Goal: Information Seeking & Learning: Learn about a topic

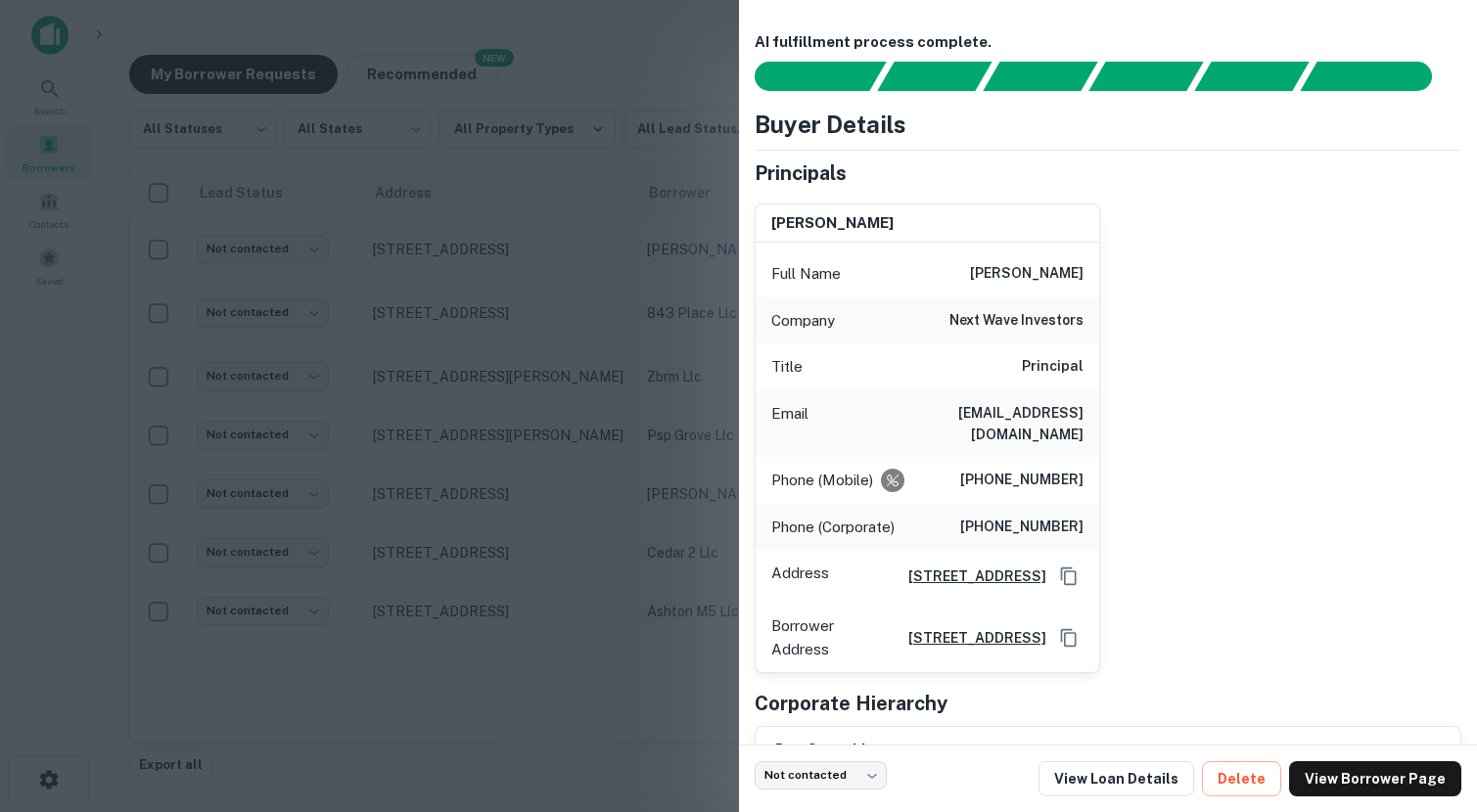
click at [63, 642] on div at bounding box center [738, 406] width 1477 height 812
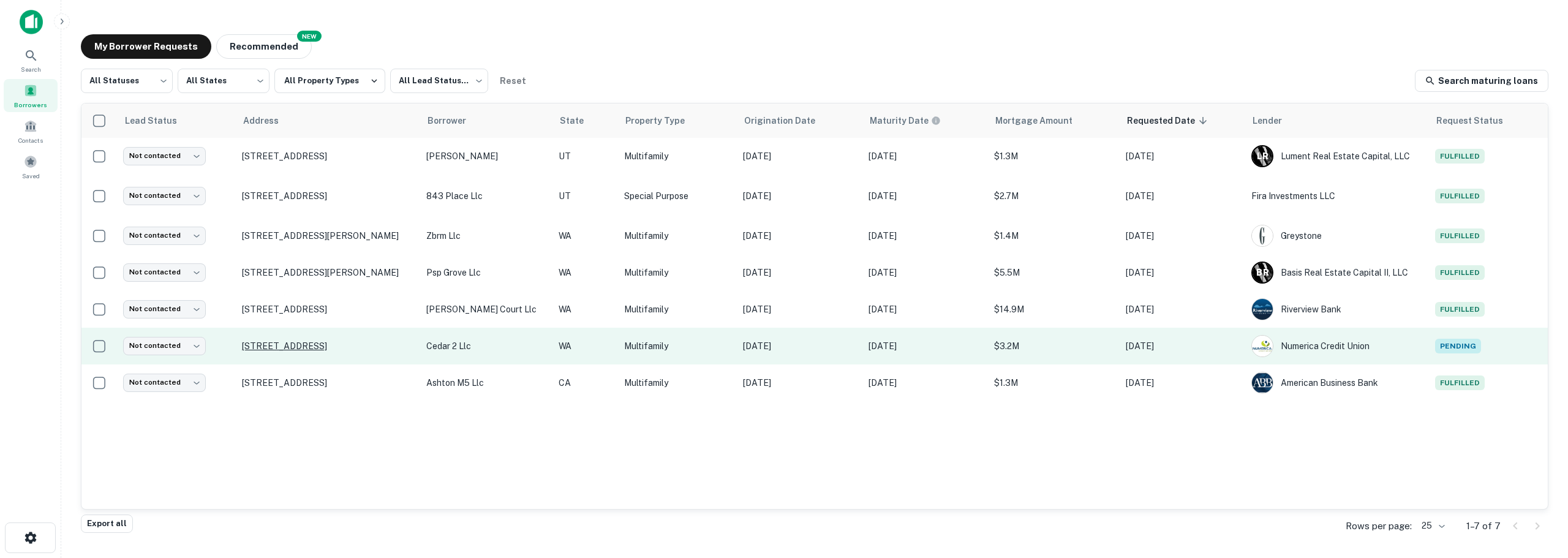
click at [305, 344] on p "[STREET_ADDRESS]" at bounding box center [328, 346] width 173 height 11
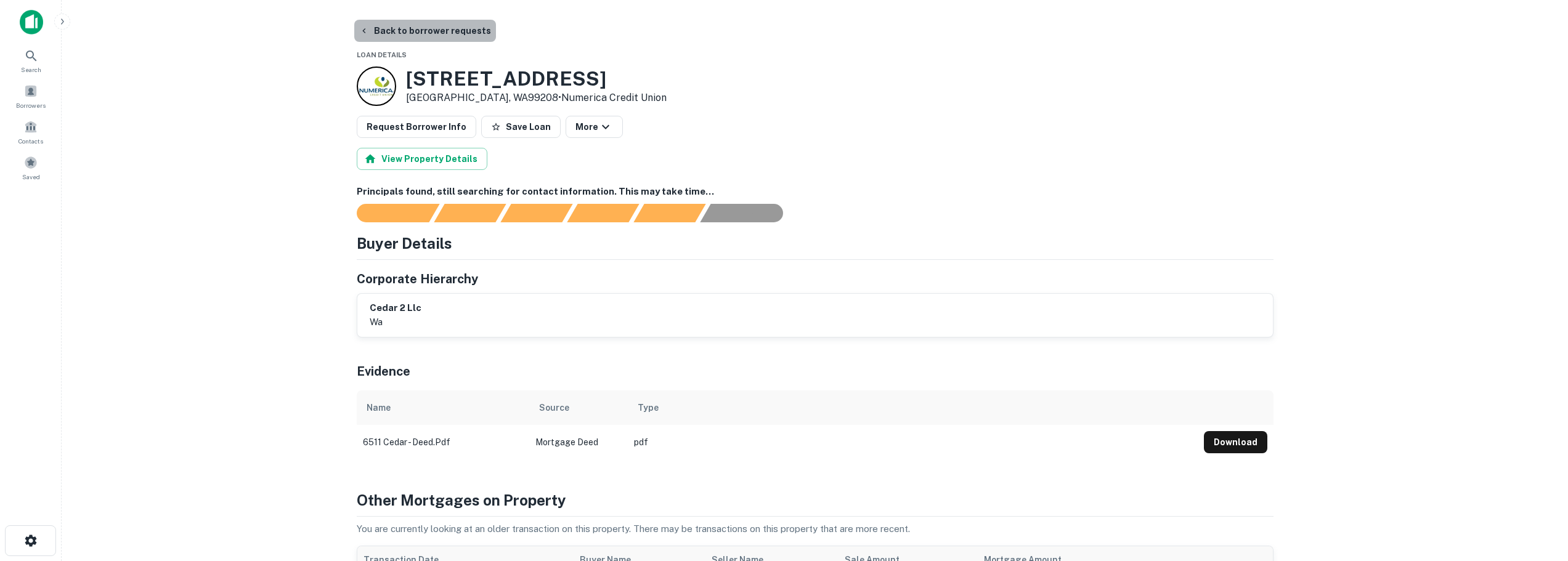
click at [454, 32] on button "Back to borrower requests" at bounding box center [425, 31] width 142 height 22
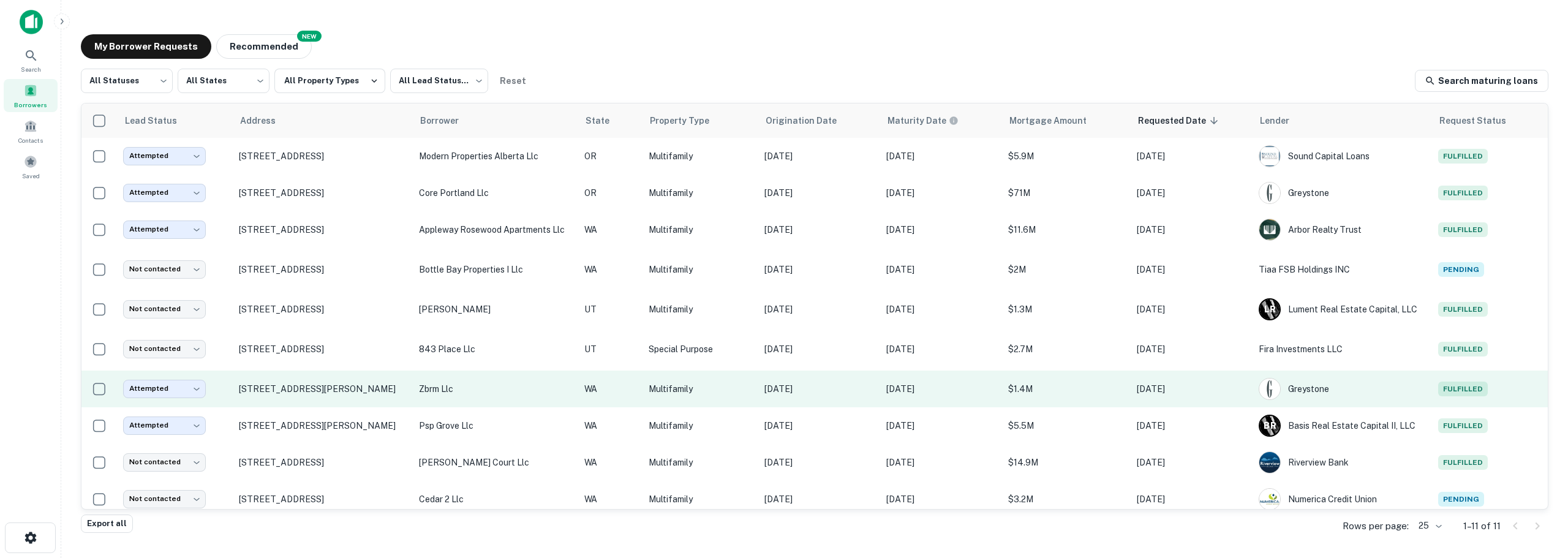
scroll to position [45, 0]
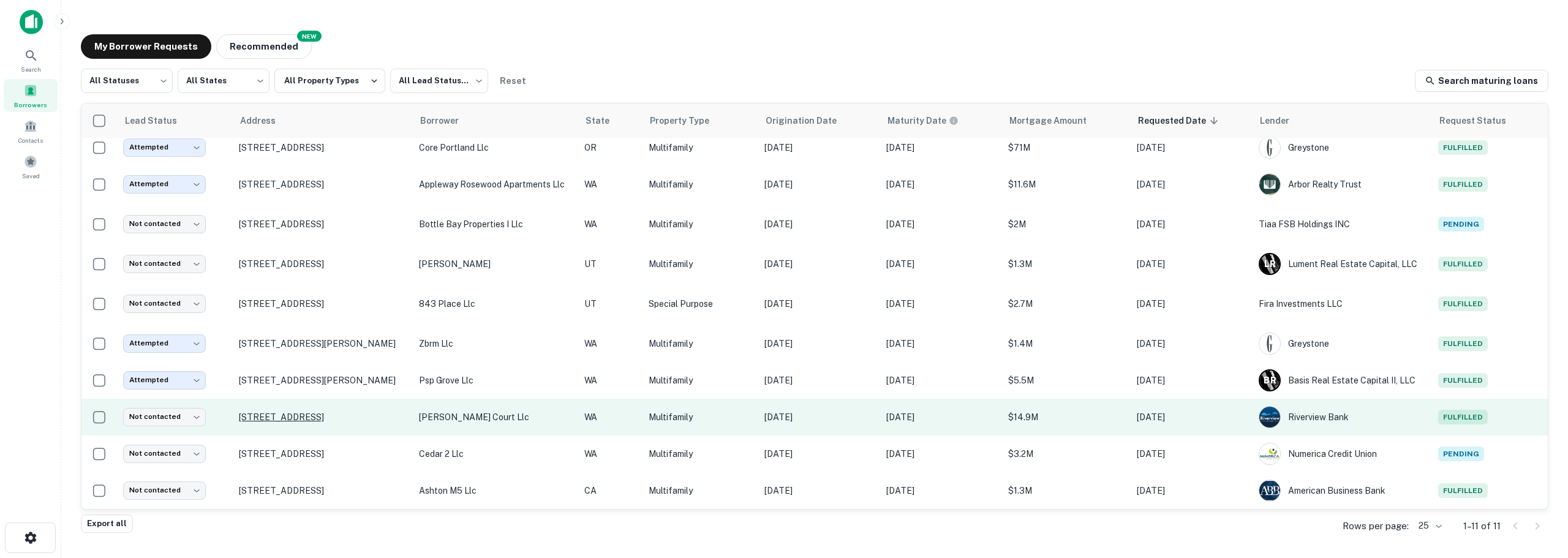
click at [312, 416] on p "[STREET_ADDRESS]" at bounding box center [323, 417] width 168 height 11
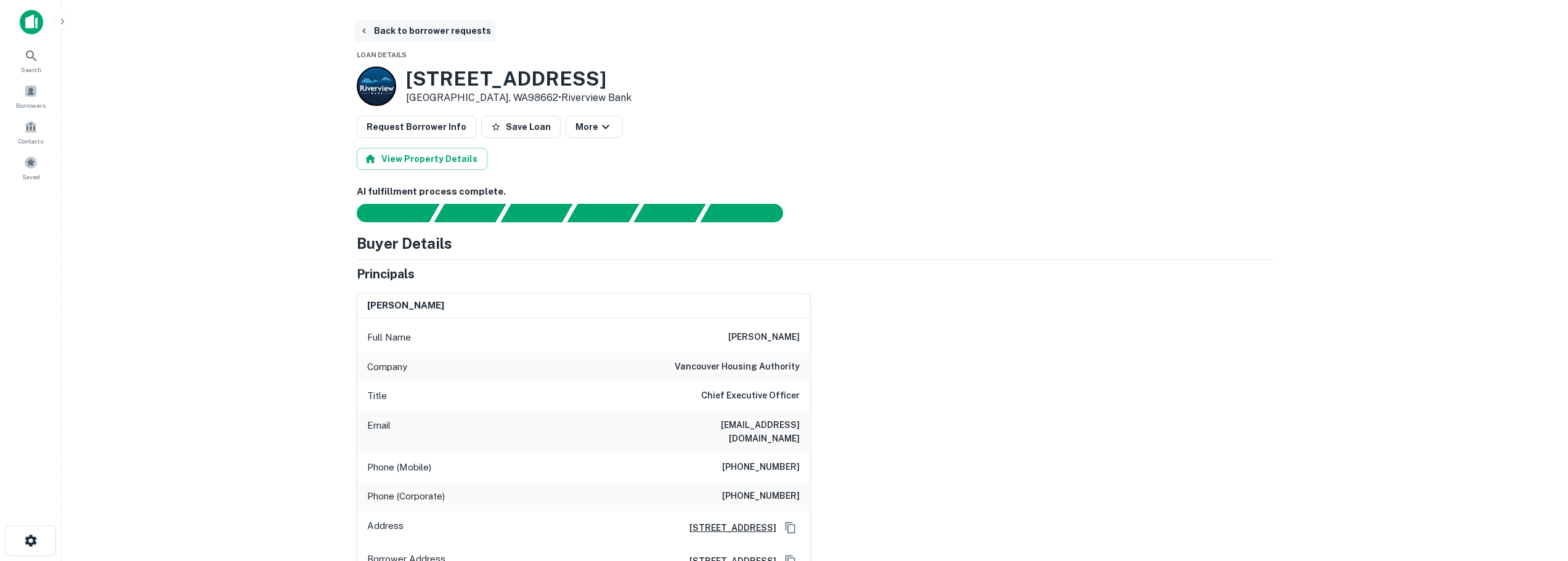
click at [377, 30] on button "Back to borrower requests" at bounding box center [425, 31] width 142 height 22
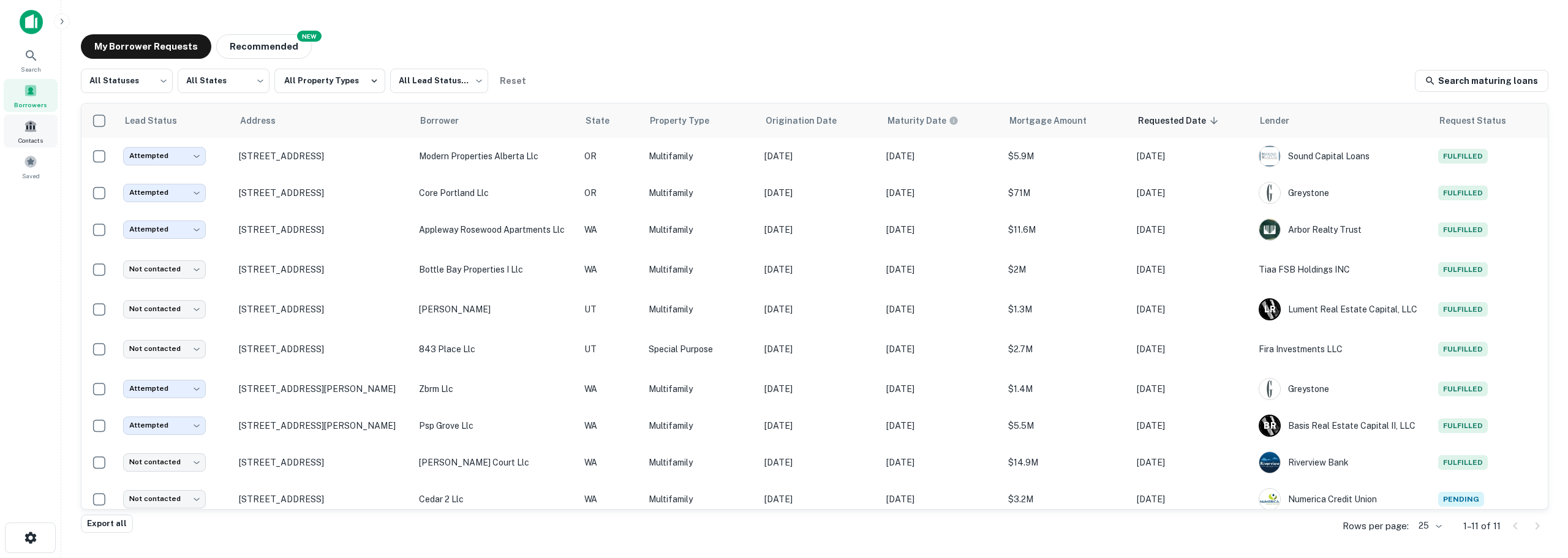
click at [31, 141] on span "Contacts" at bounding box center [31, 140] width 25 height 10
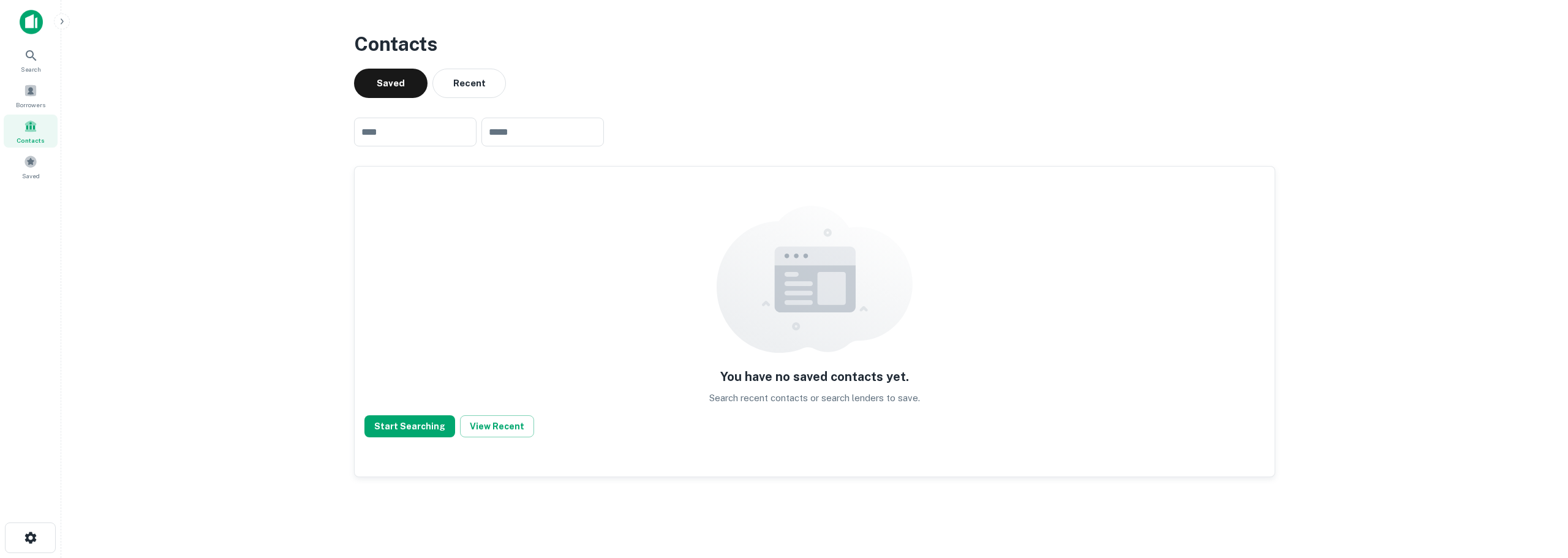
click at [32, 15] on img at bounding box center [31, 22] width 23 height 25
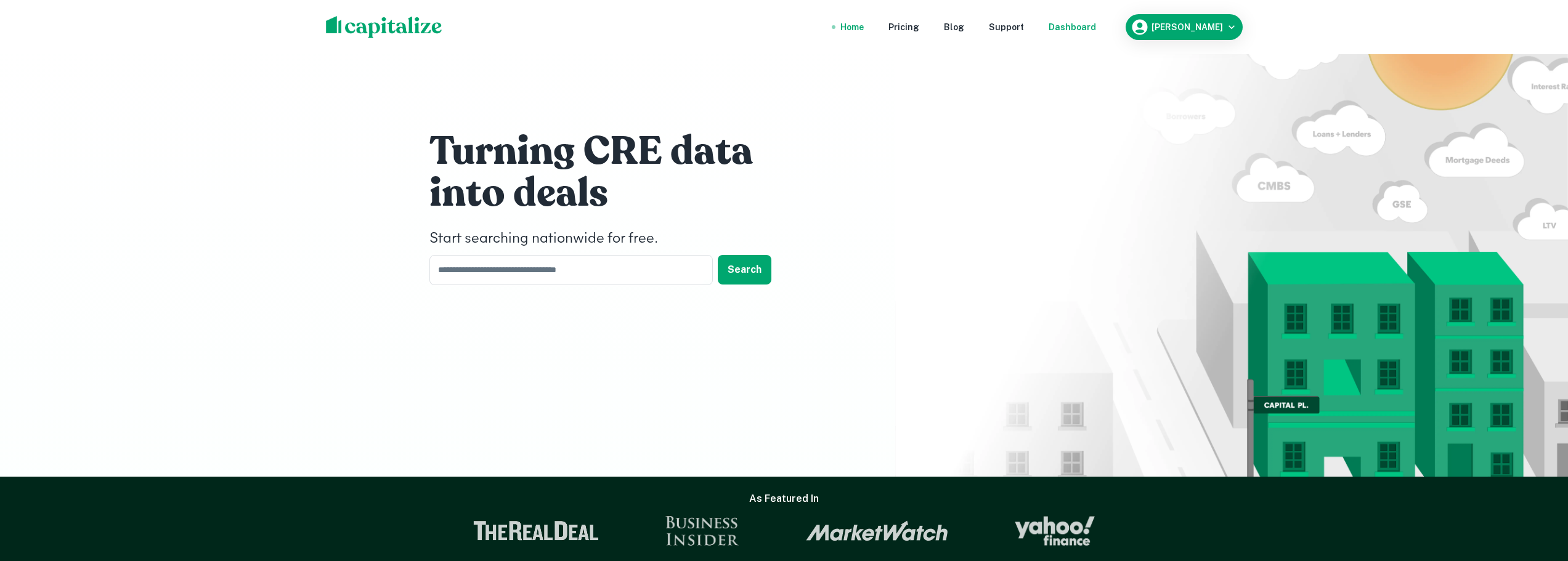
click at [1096, 30] on div "Dashboard" at bounding box center [1072, 27] width 47 height 14
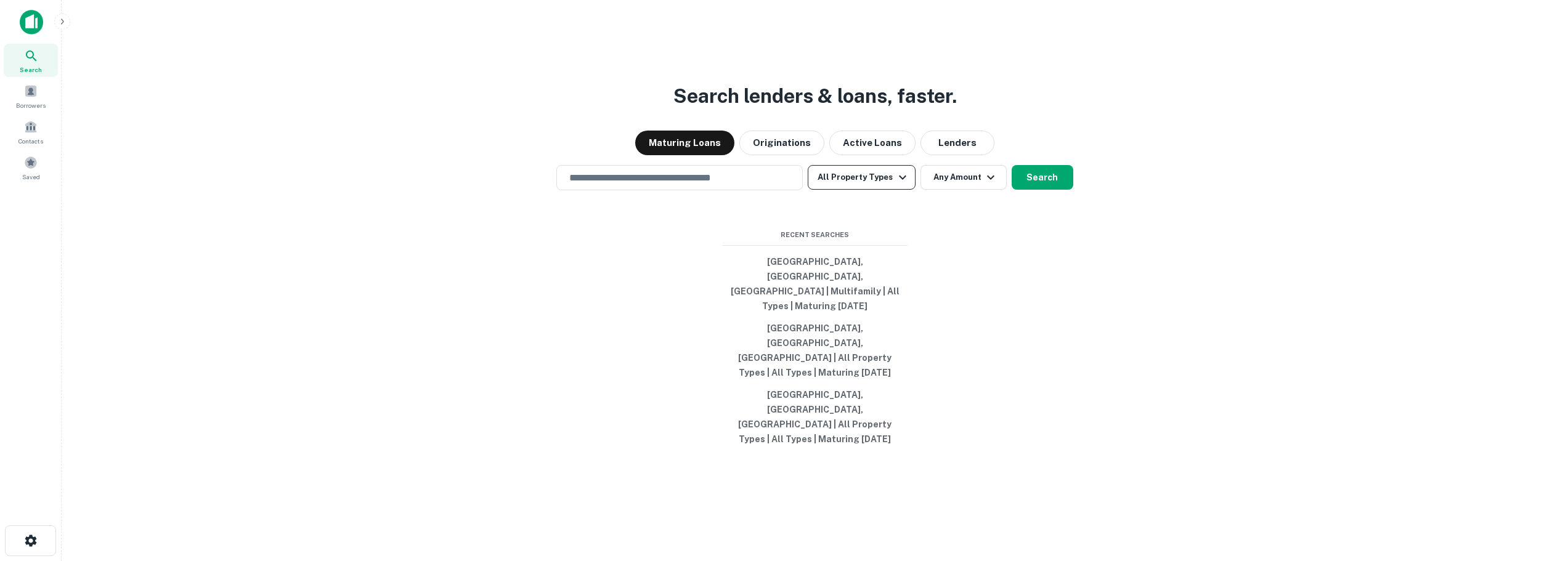
click at [844, 190] on button "All Property Types" at bounding box center [861, 178] width 107 height 25
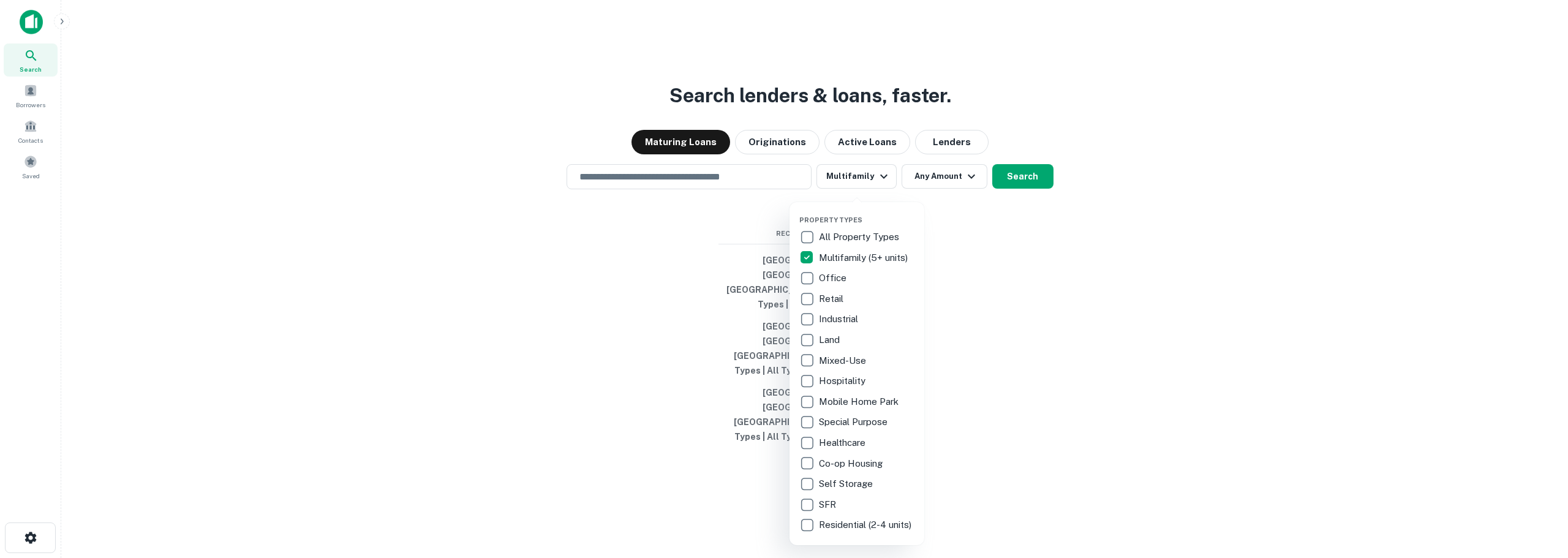
click at [657, 224] on div at bounding box center [784, 279] width 1568 height 558
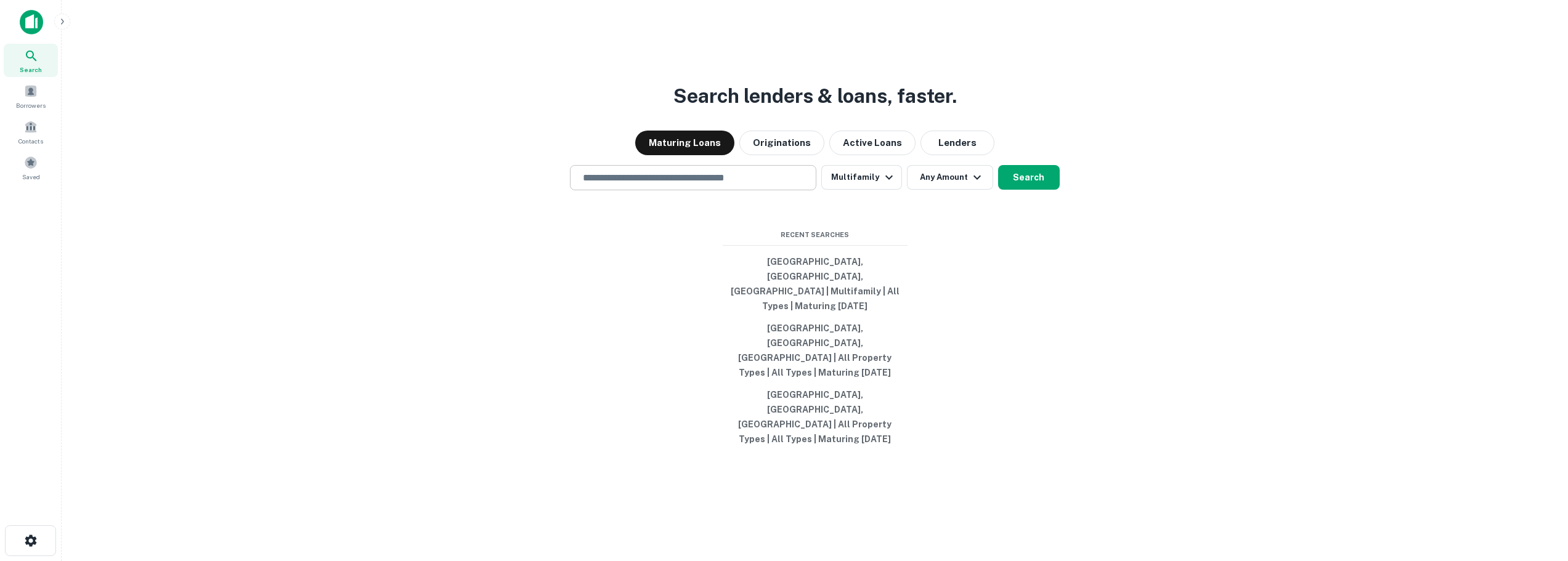
click at [648, 185] on input "text" at bounding box center [693, 178] width 235 height 14
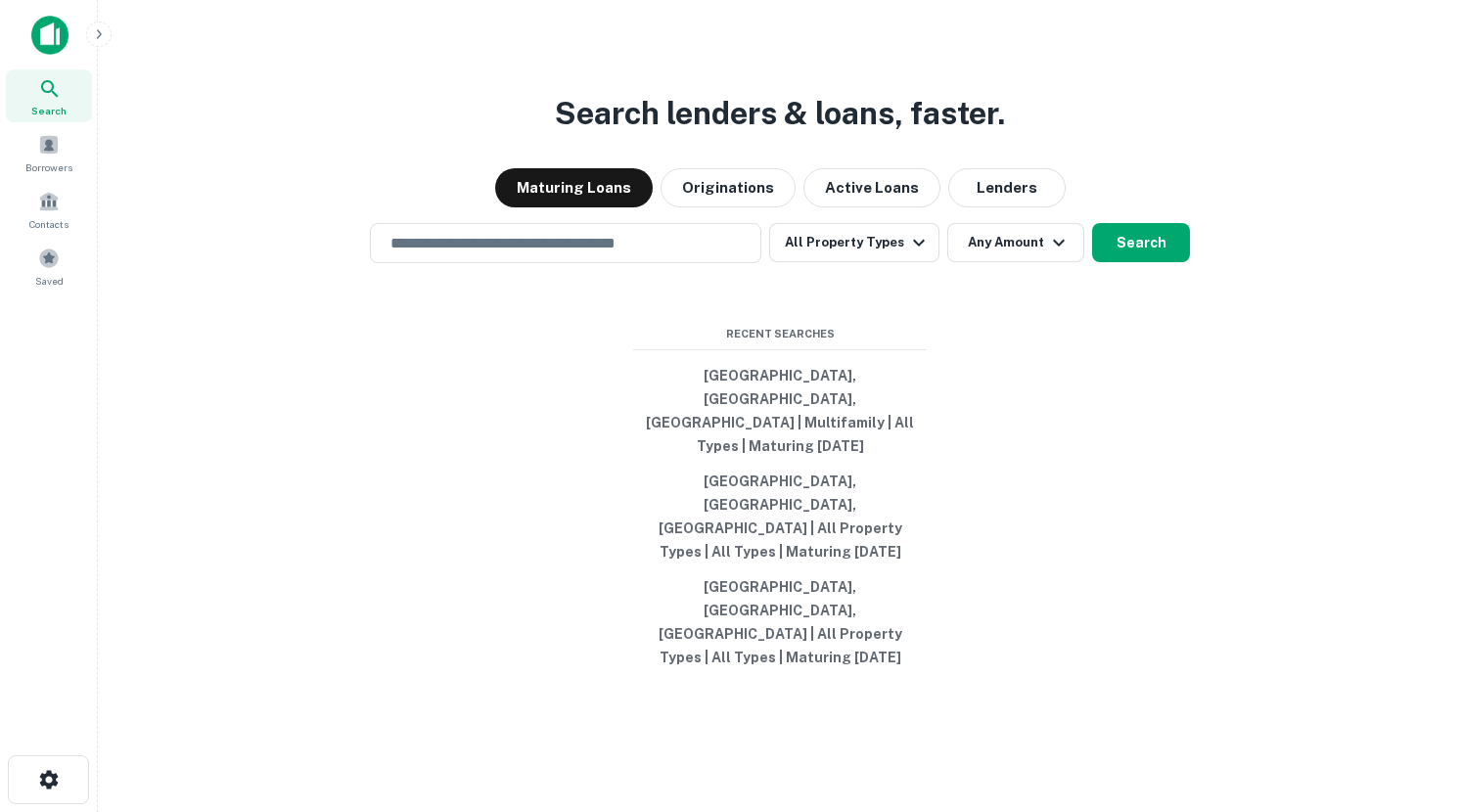
click at [276, 375] on div "Search lenders & loans, faster. Maturing Loans Originations Active Loans Lender…" at bounding box center [780, 453] width 1333 height 812
click at [490, 263] on div "​" at bounding box center [565, 243] width 391 height 40
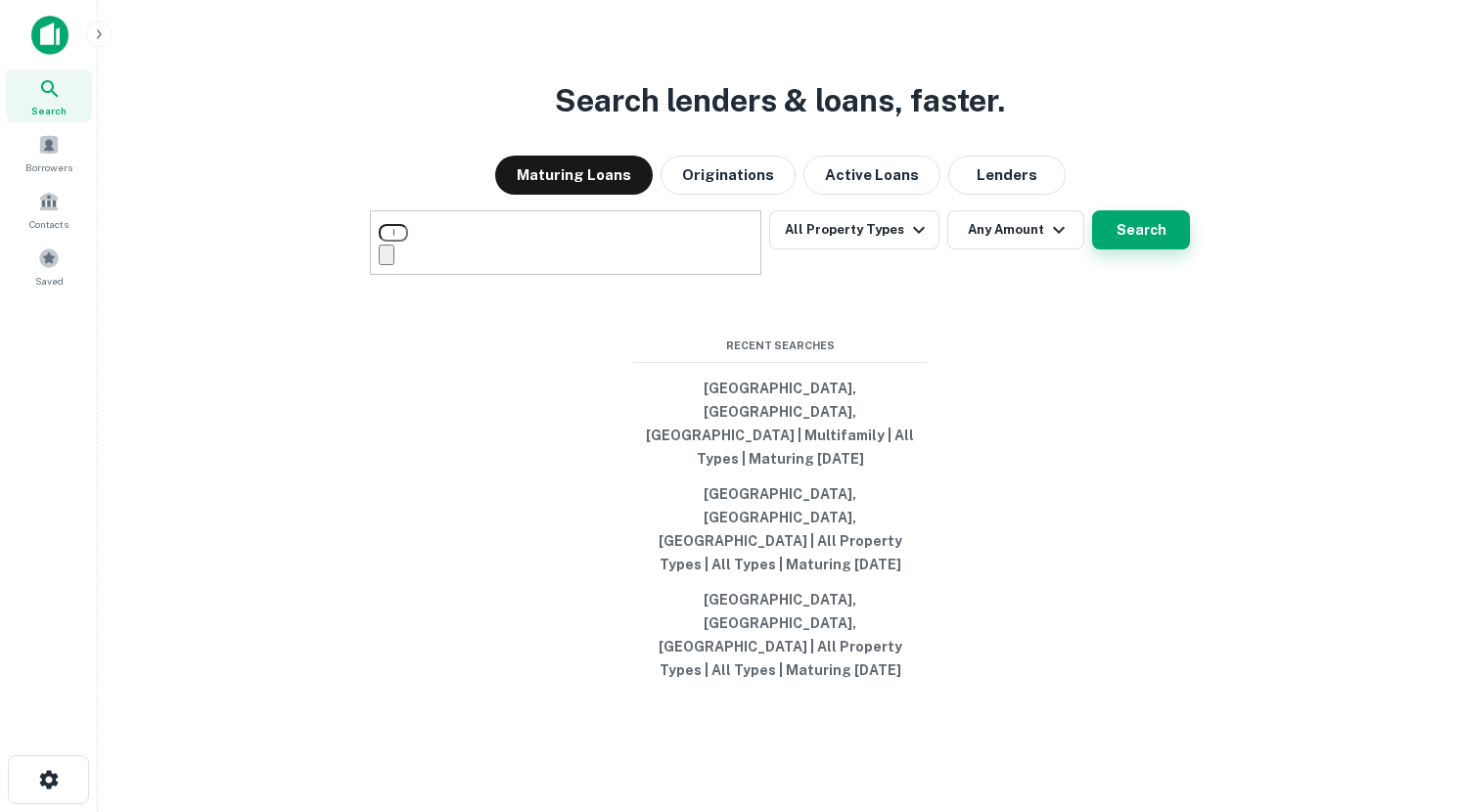
type input "**********"
click at [1140, 250] on button "Search" at bounding box center [1142, 230] width 98 height 39
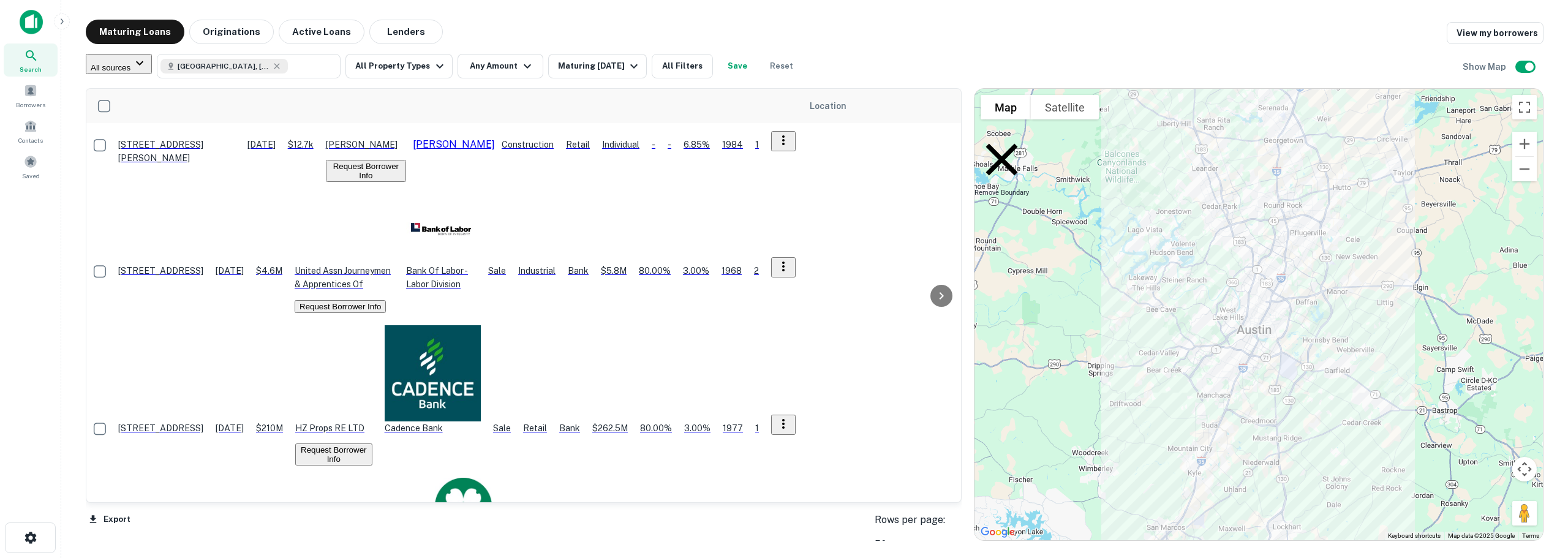
click at [1, 347] on div "Search Borrowers Contacts Saved" at bounding box center [30, 260] width 61 height 520
click at [532, 69] on icon "button" at bounding box center [527, 66] width 15 height 15
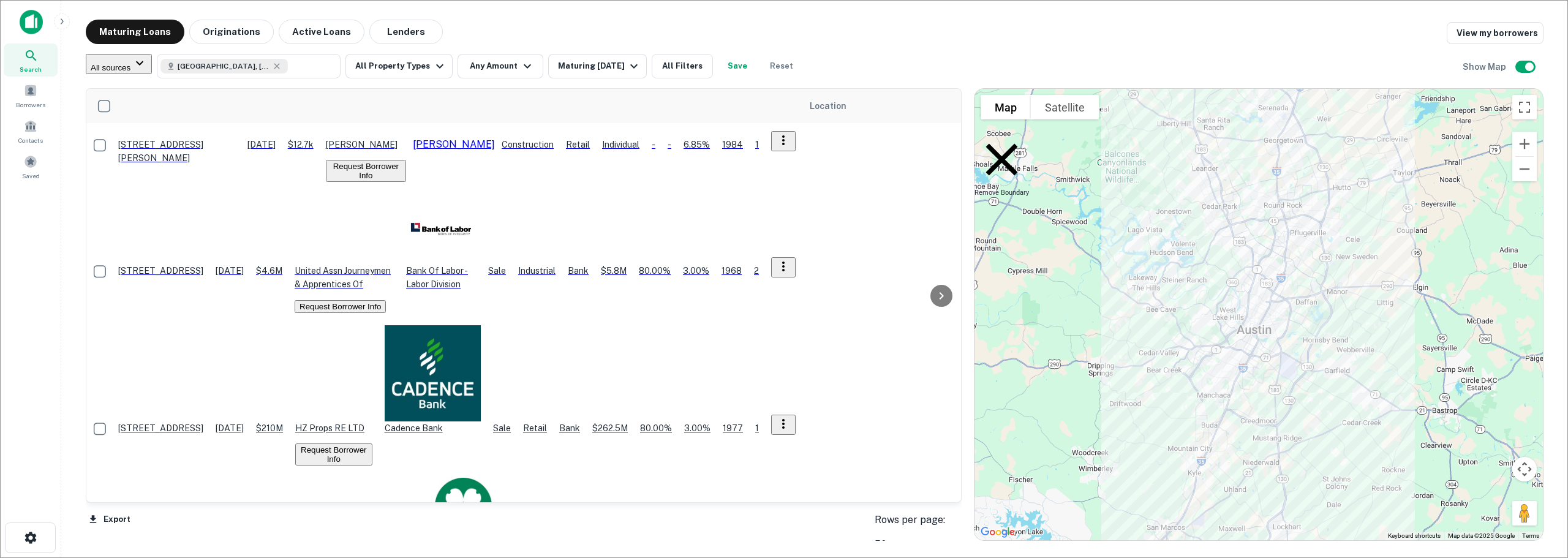
type input "*******"
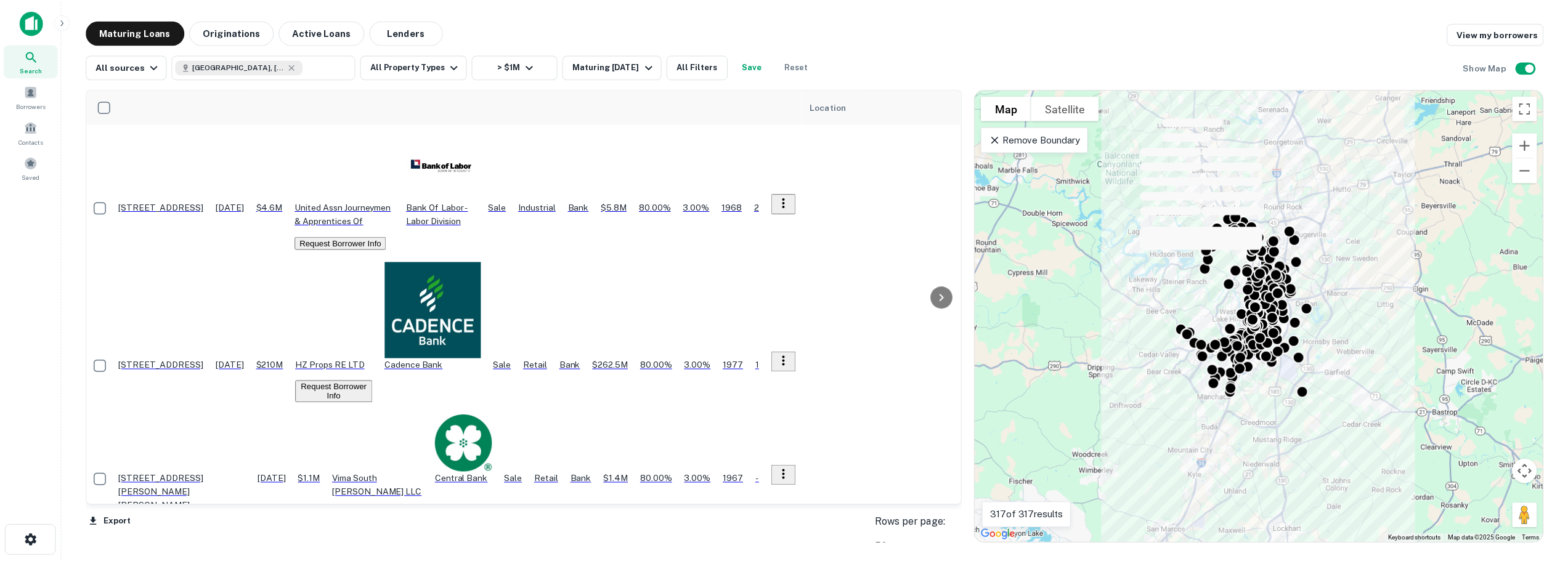
scroll to position [308, 0]
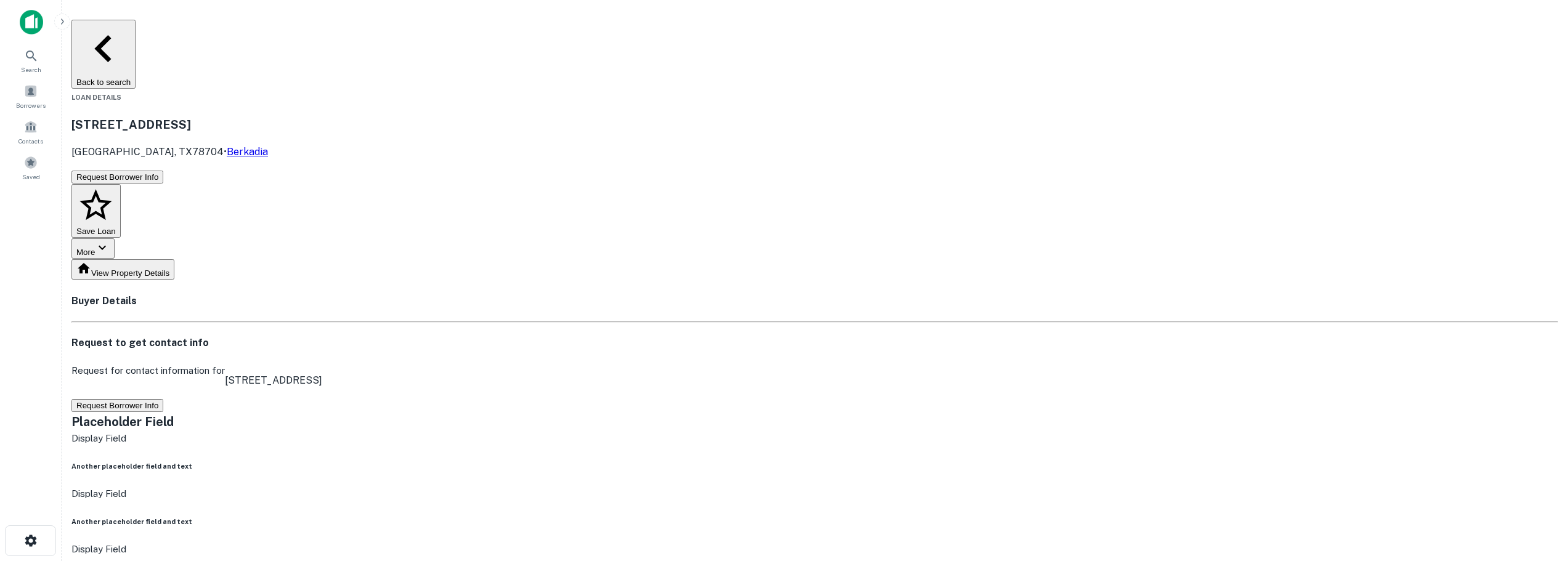
click at [163, 399] on button "Request Borrower Info" at bounding box center [117, 405] width 92 height 13
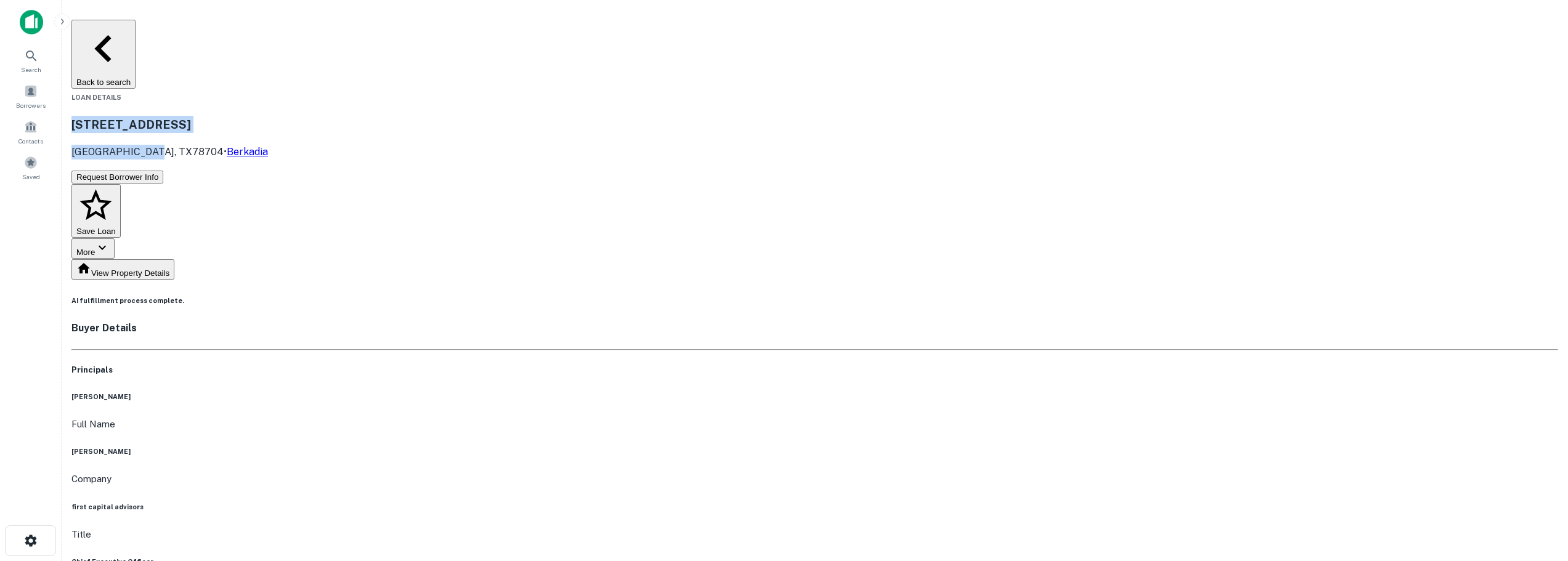
drag, startPoint x: 407, startPoint y: 78, endPoint x: 480, endPoint y: 94, distance: 74.7
click at [268, 116] on div "3501 S 1ST ST Austin, TX78704 • Berkadia" at bounding box center [170, 137] width 197 height 44
copy div "3501 S 1ST ST Austin, TX78704"
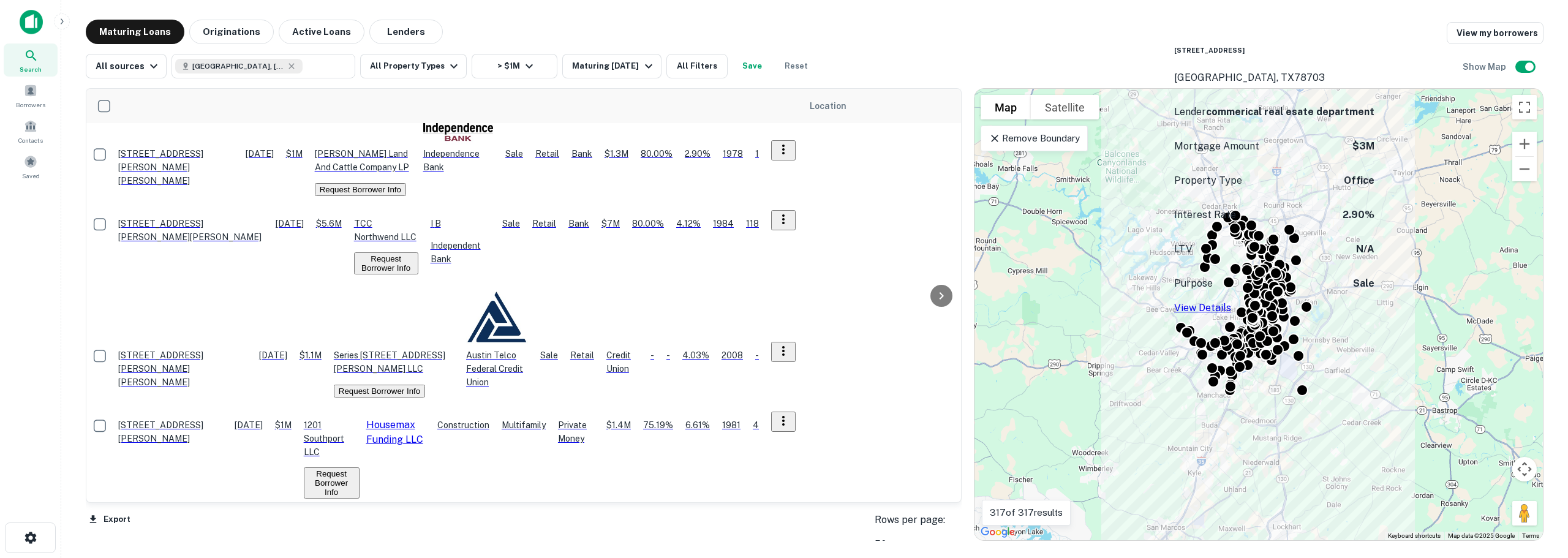
scroll to position [1757, 0]
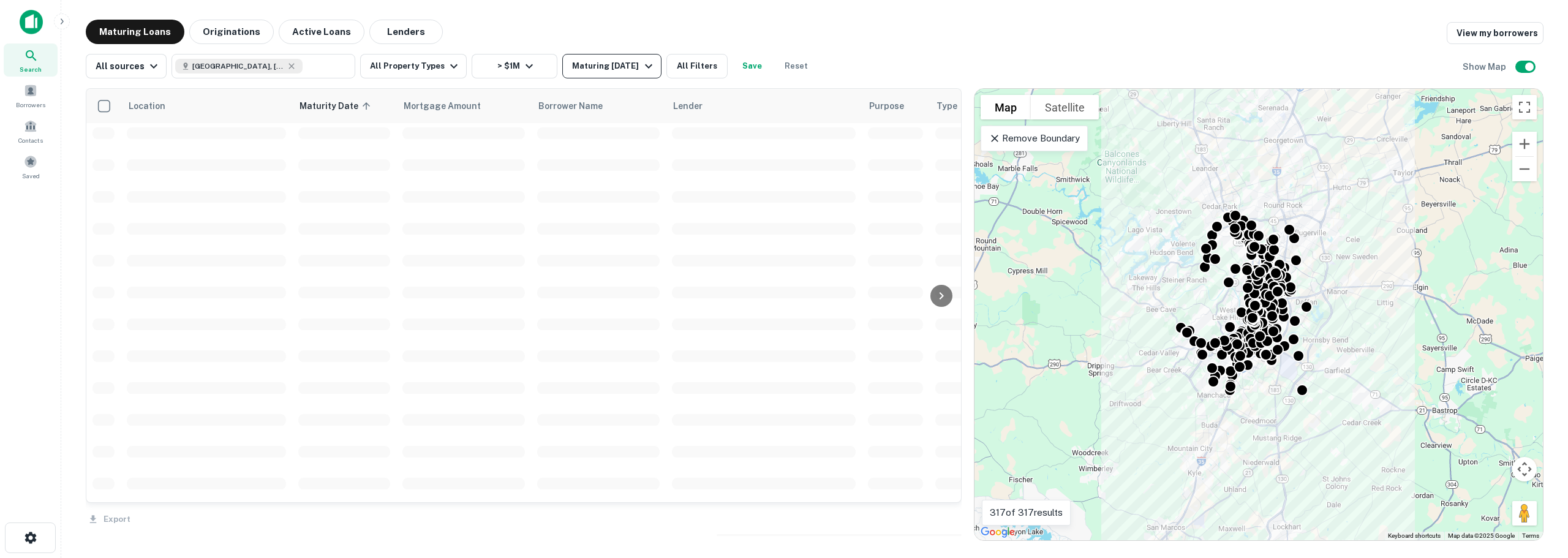
click at [623, 66] on div "Maturing [DATE]" at bounding box center [614, 66] width 83 height 15
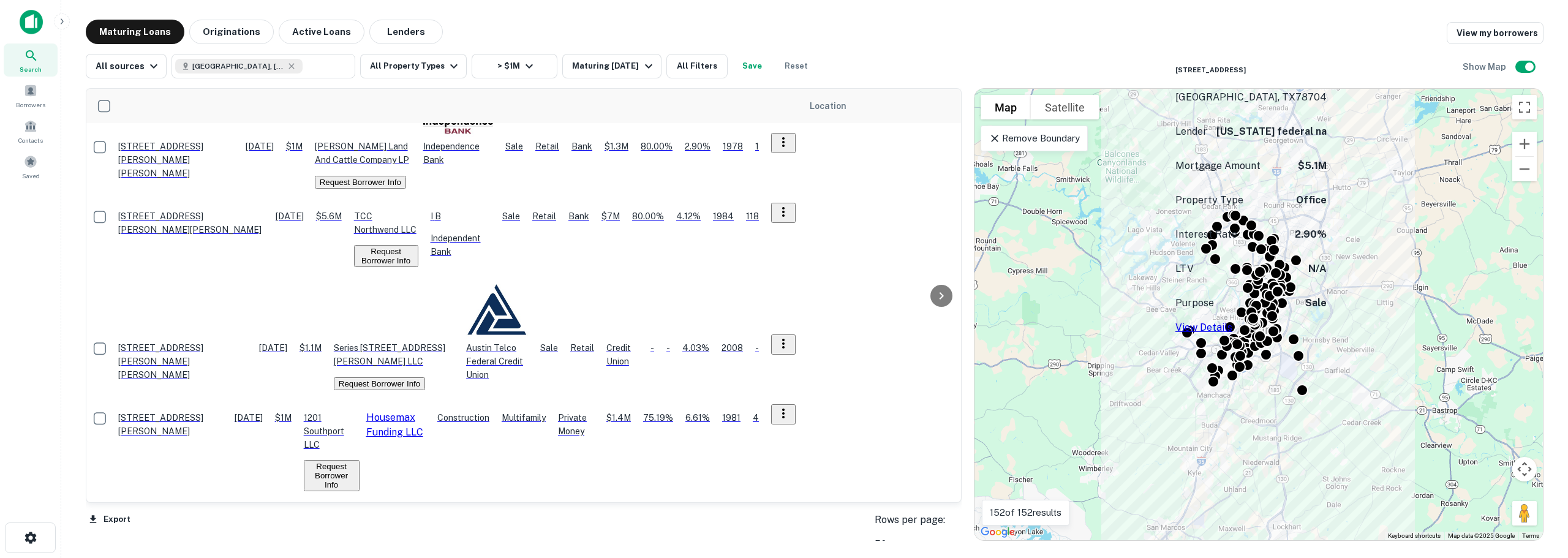
scroll to position [1757, 0]
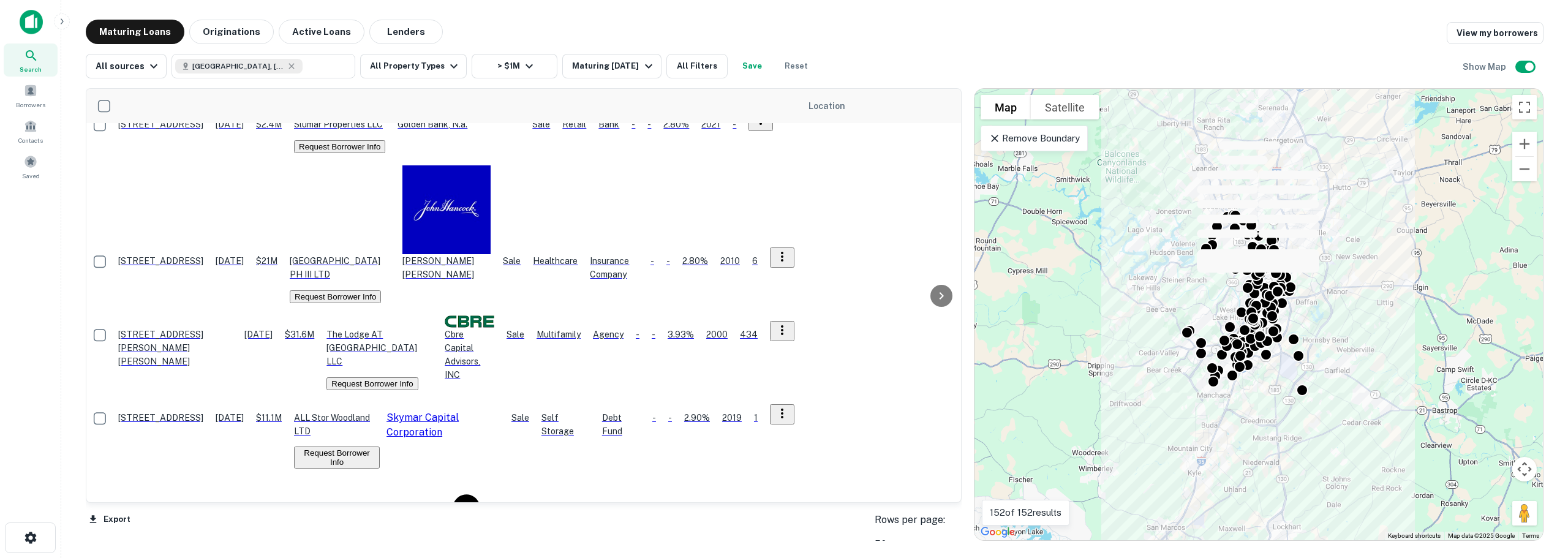
scroll to position [1827, 0]
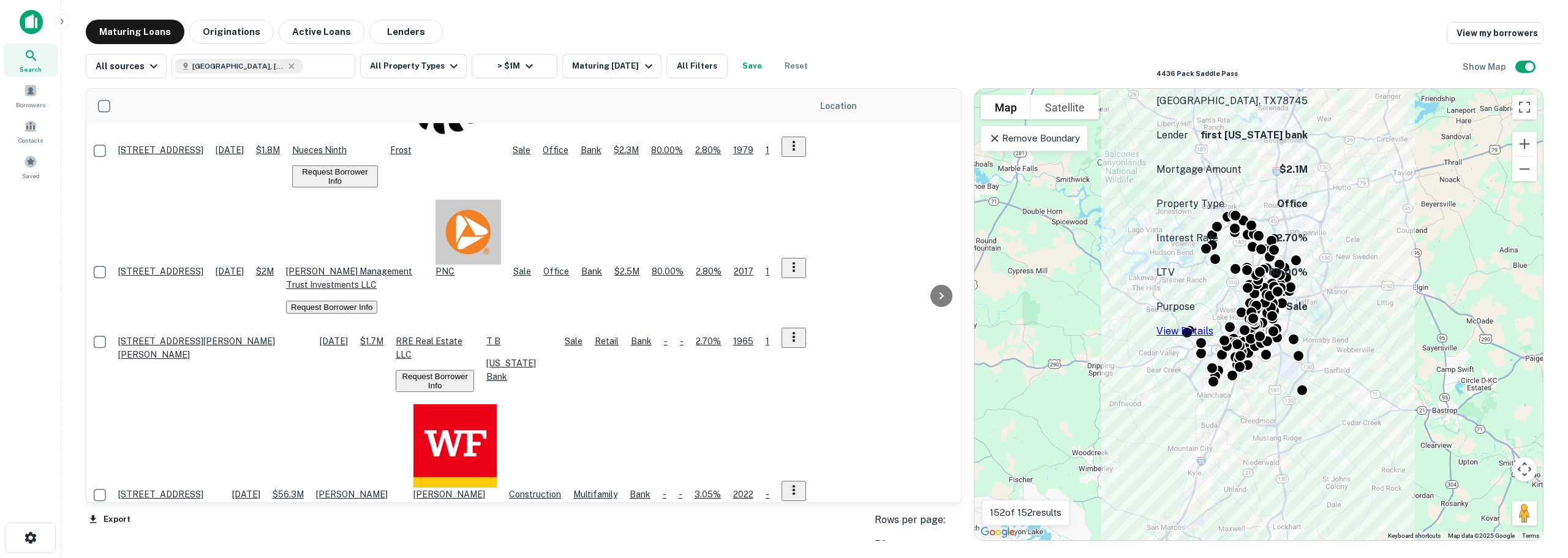
scroll to position [1849, 0]
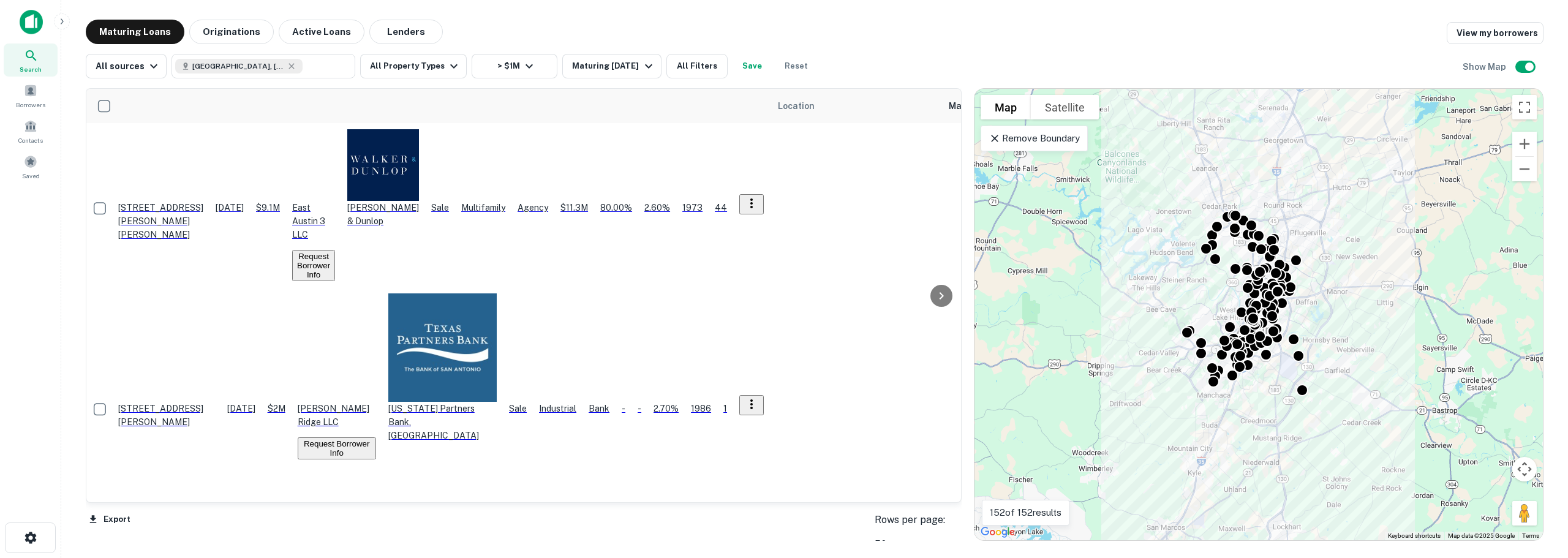
click at [345, 323] on div "Location Maturity Date sorted ascending Mortgage Amount Borrower Name Lender Pu…" at bounding box center [524, 296] width 874 height 413
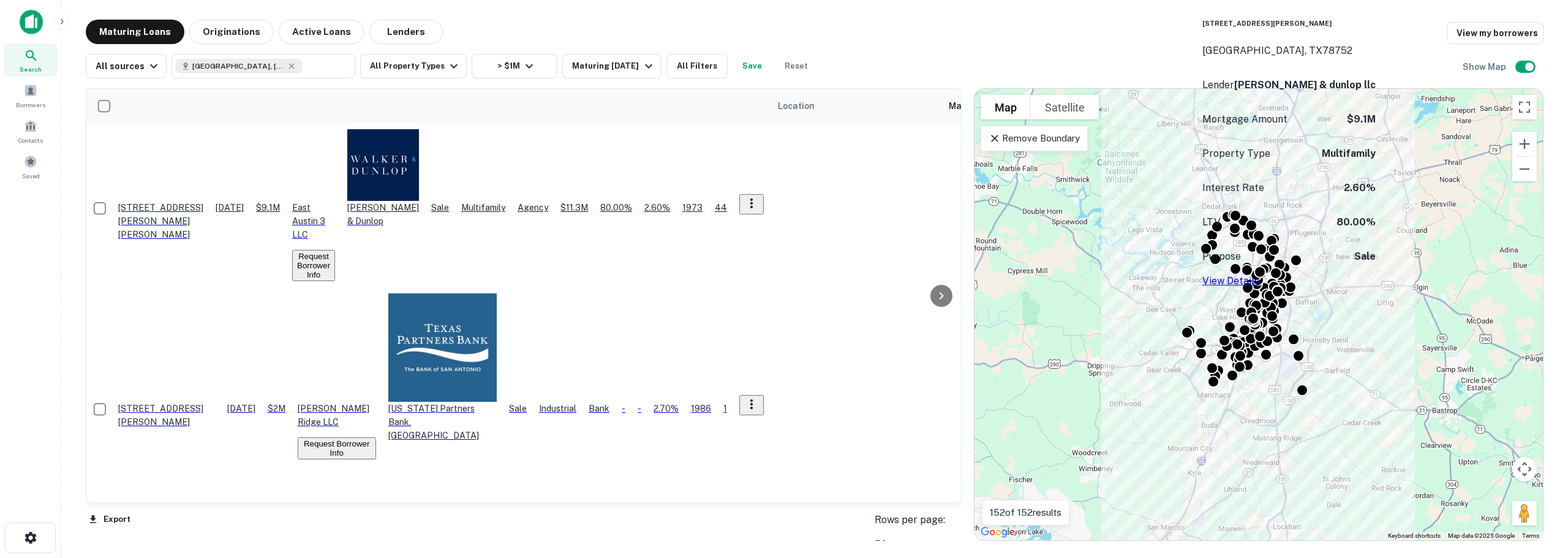
click at [204, 201] on p "7247 Cameron Rd Austin, TX78752" at bounding box center [161, 221] width 85 height 40
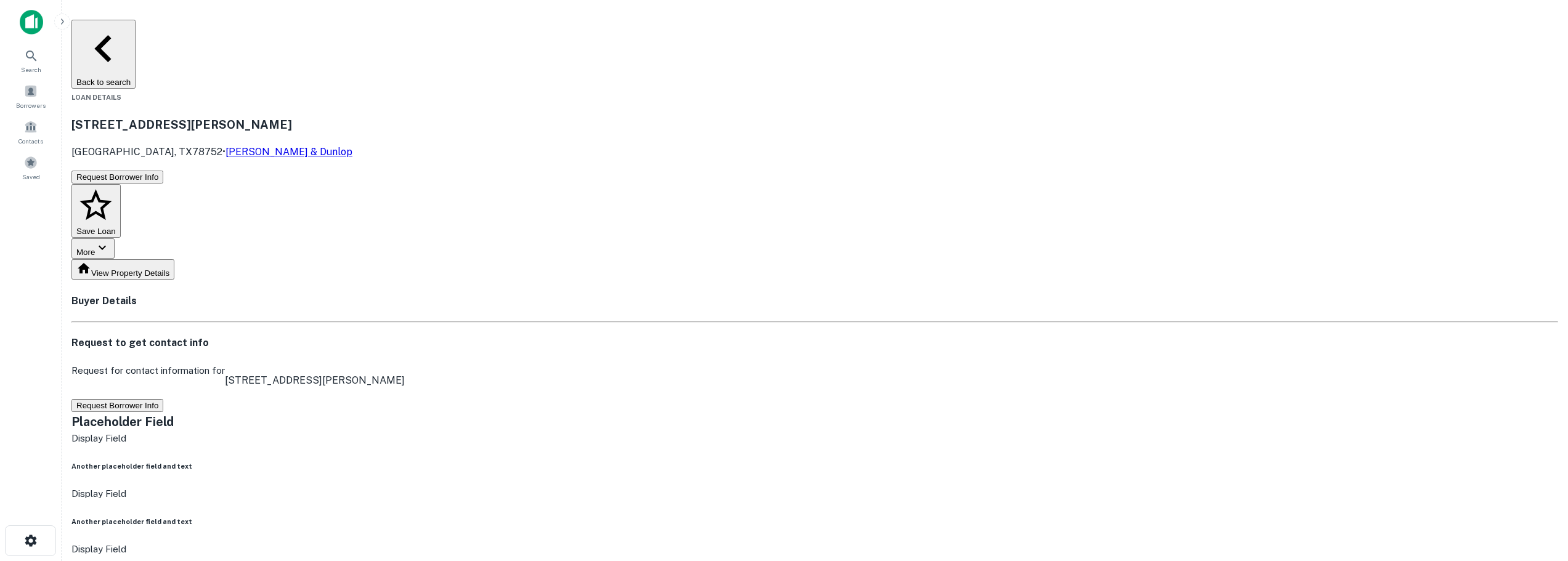
click at [163, 399] on button "Request Borrower Info" at bounding box center [117, 405] width 92 height 13
click at [117, 171] on main "Back to search Loan Details 7247 Cameron Rd Austin, TX78752 • Walker & Dunlop R…" at bounding box center [815, 280] width 1506 height 561
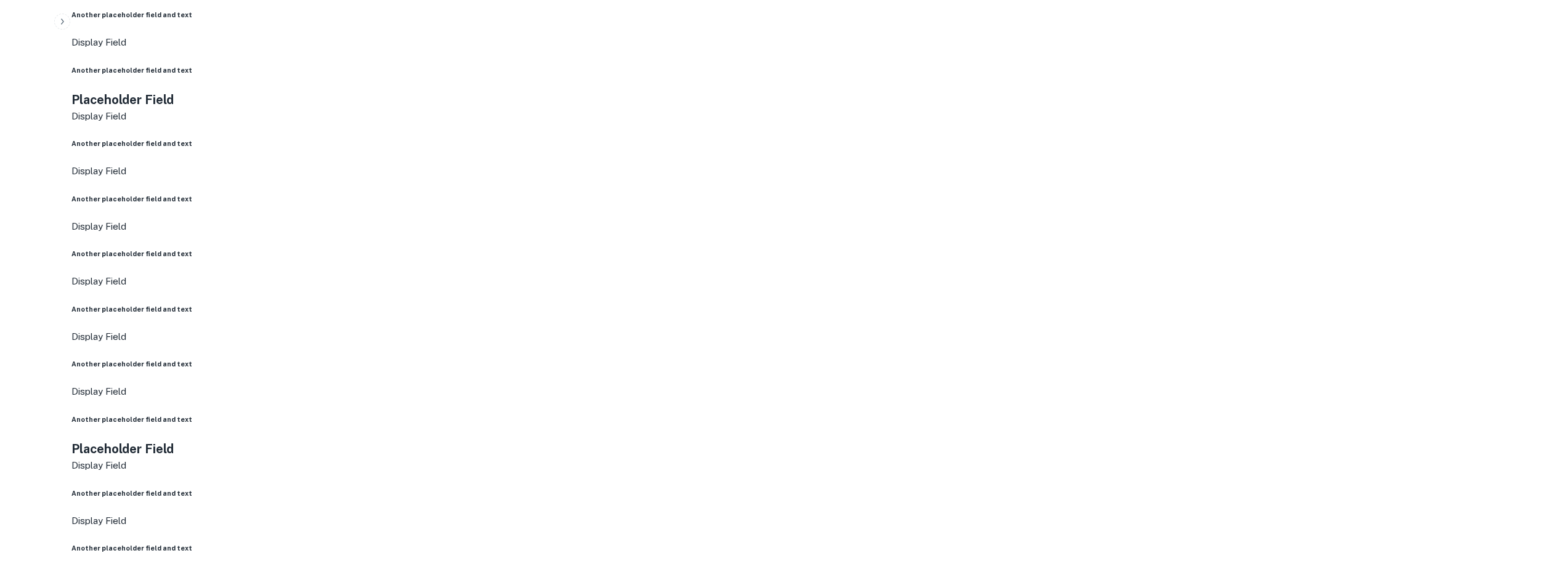
scroll to position [431, 0]
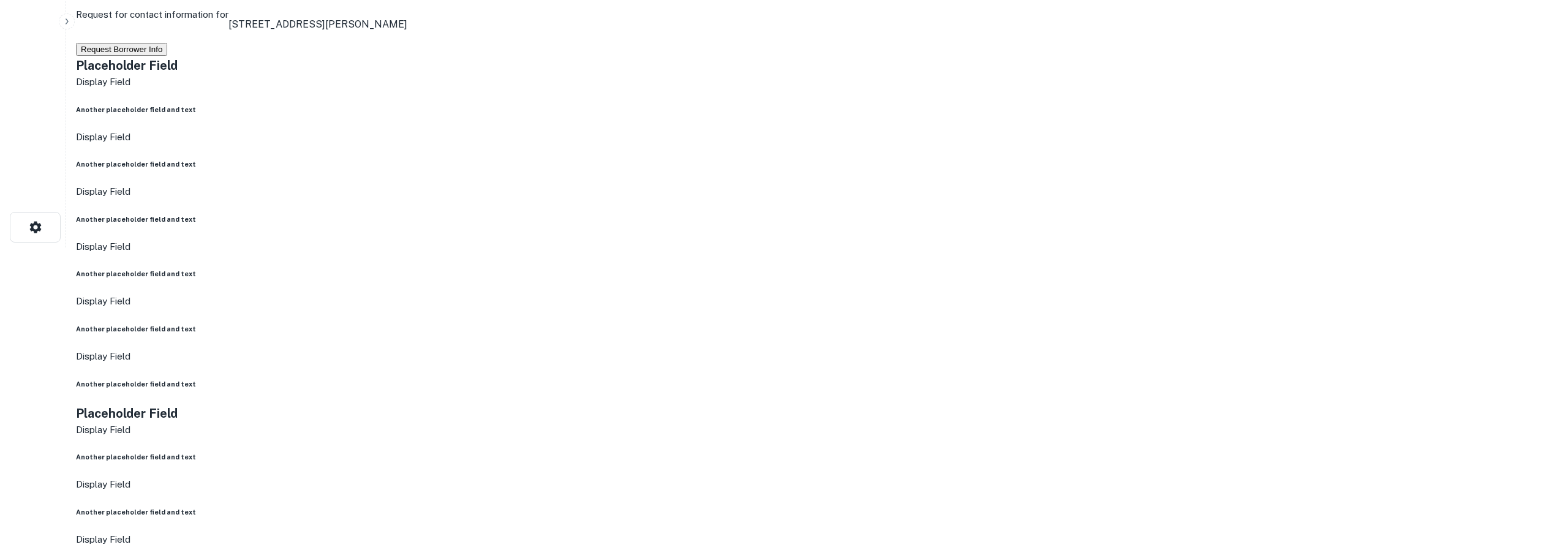
scroll to position [0, 0]
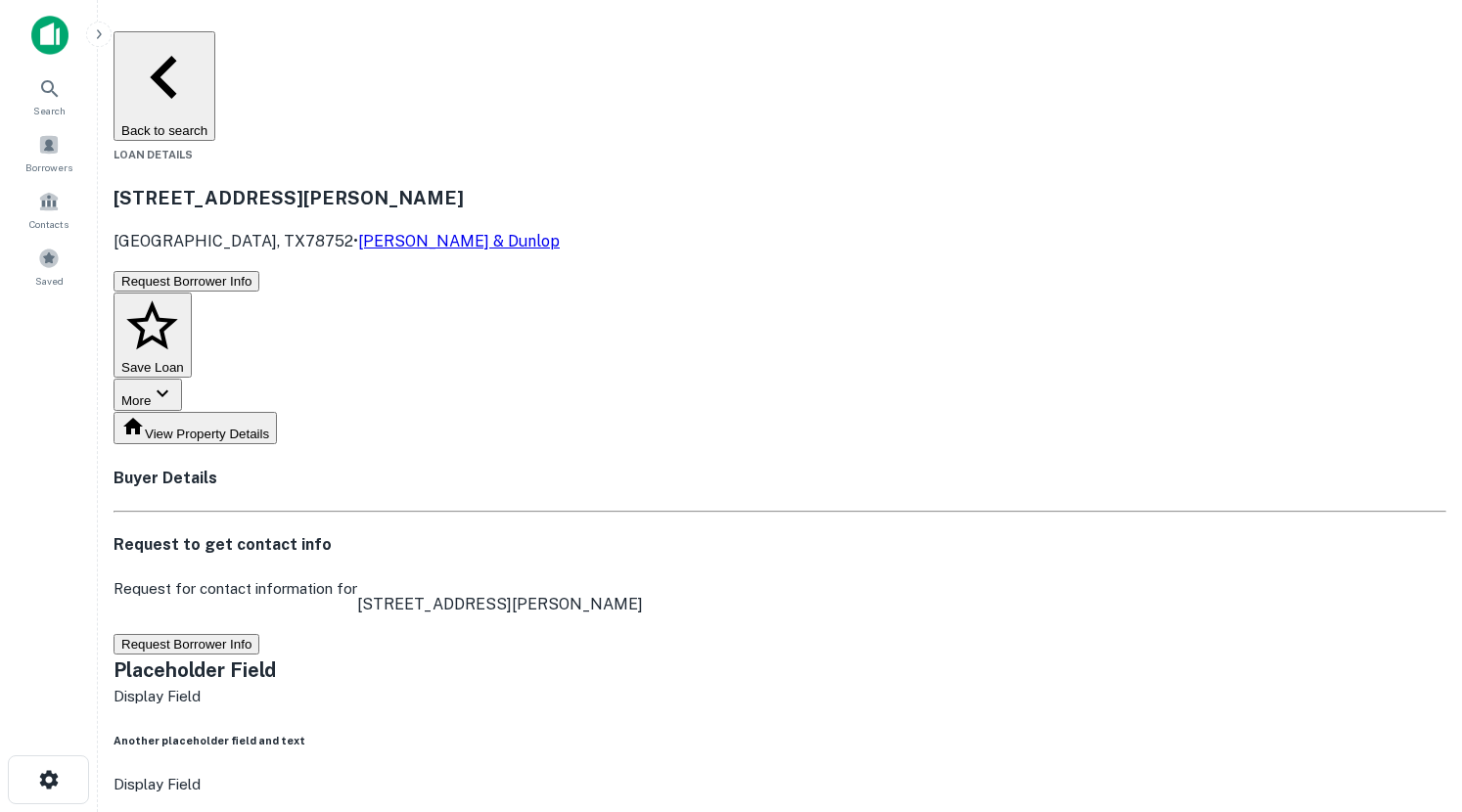
click at [34, 25] on img at bounding box center [50, 35] width 37 height 39
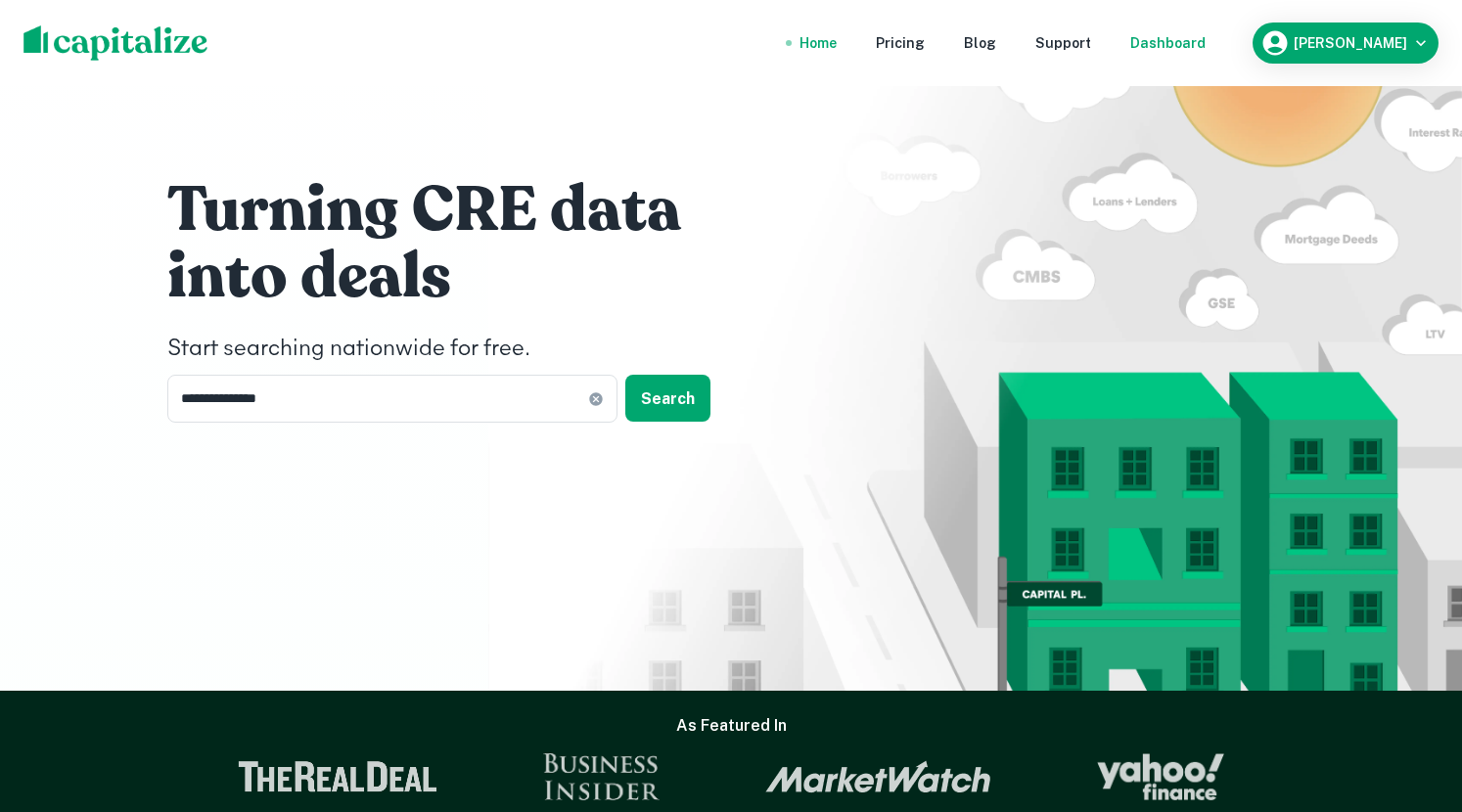
click at [1205, 51] on div "Dashboard" at bounding box center [1167, 43] width 75 height 22
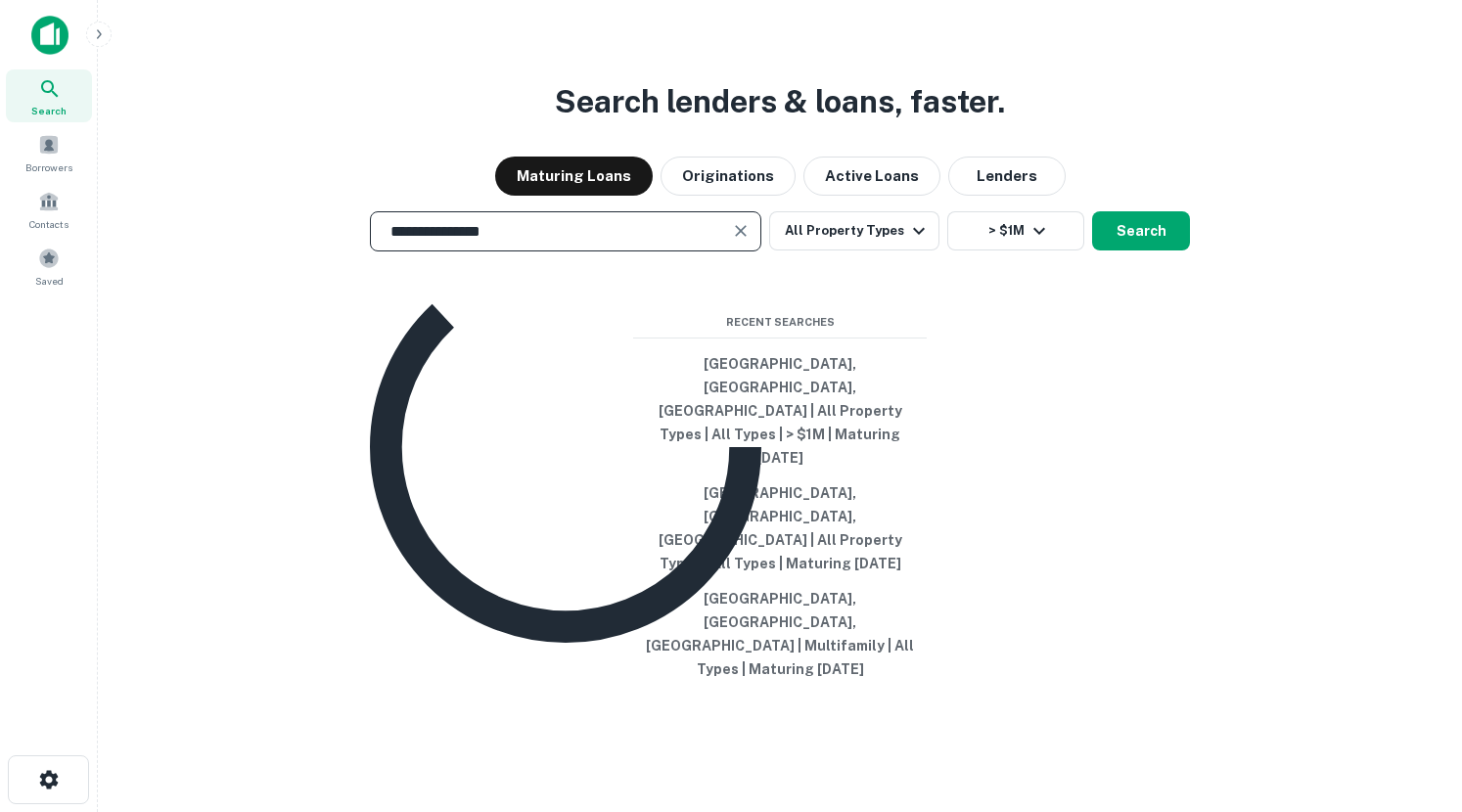
click at [659, 243] on input "**********" at bounding box center [551, 231] width 345 height 23
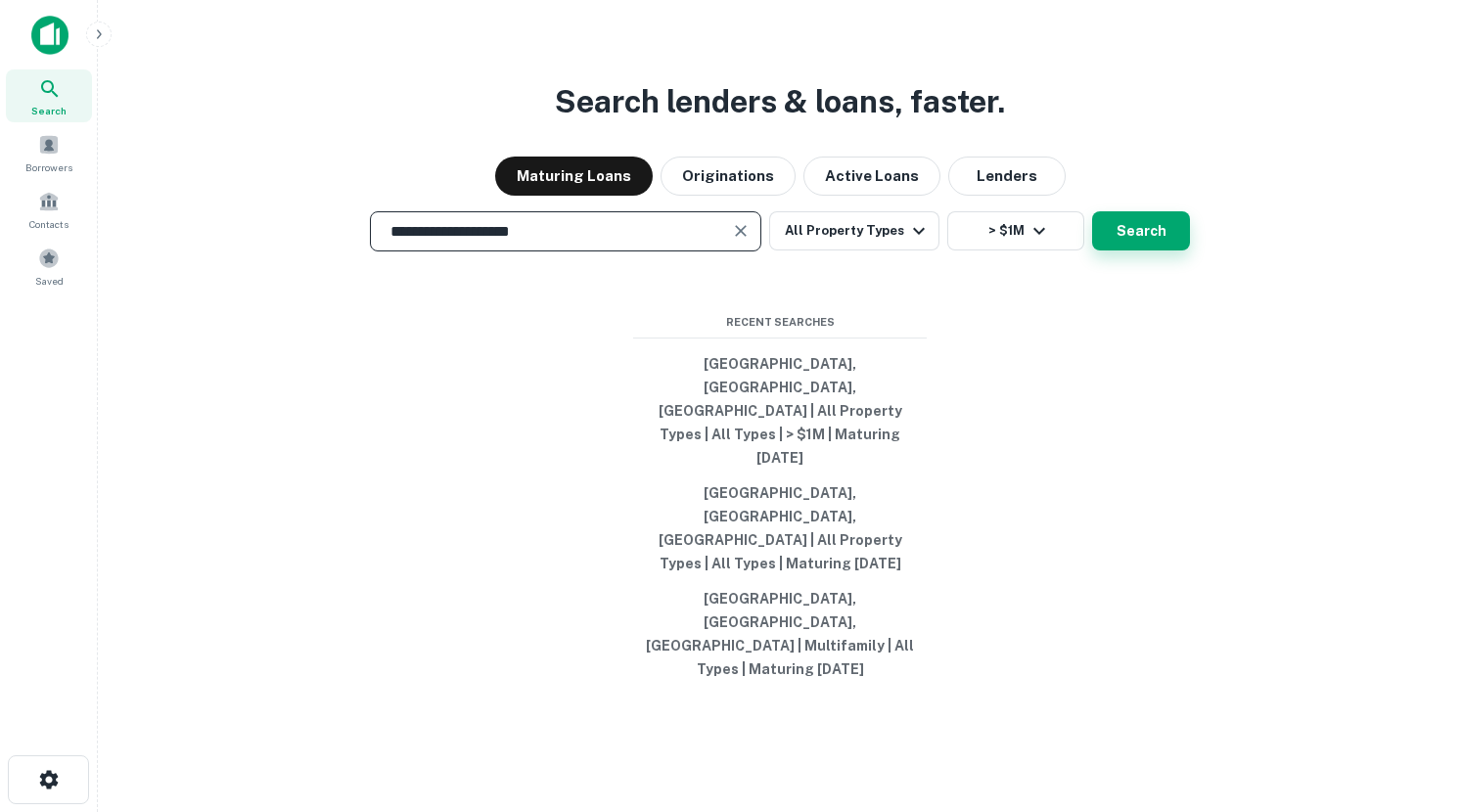
type input "**********"
click at [1126, 251] on button "Search" at bounding box center [1142, 231] width 98 height 39
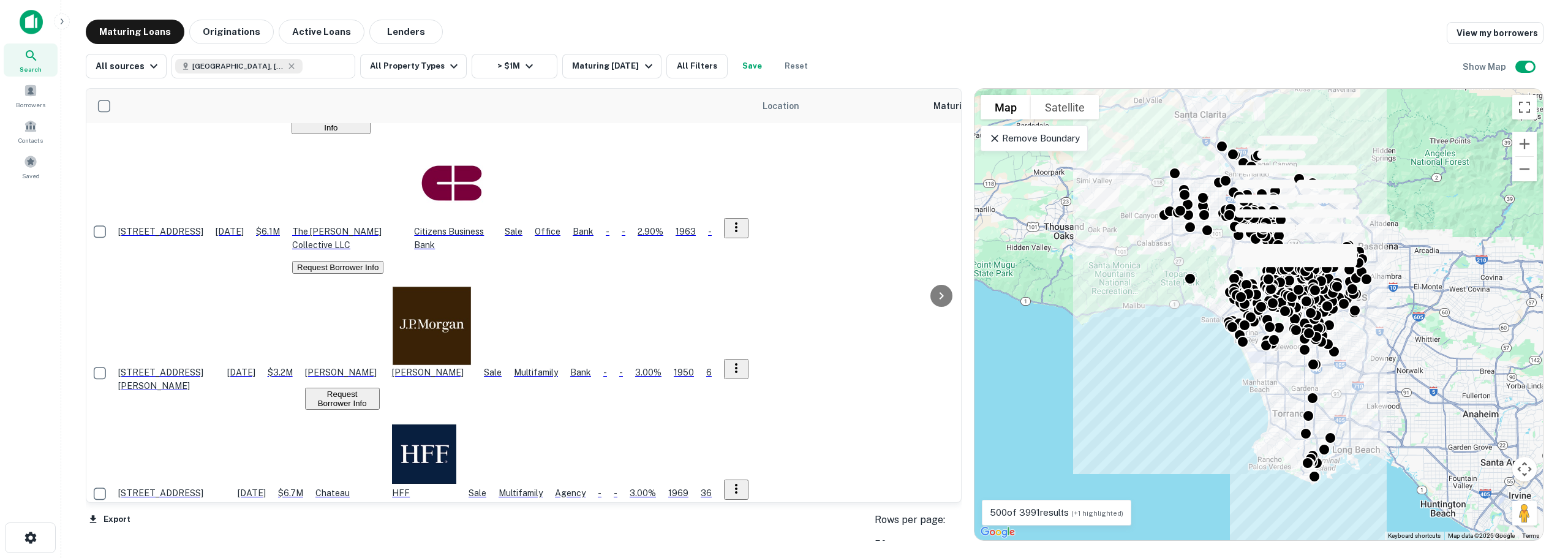
scroll to position [1750, 0]
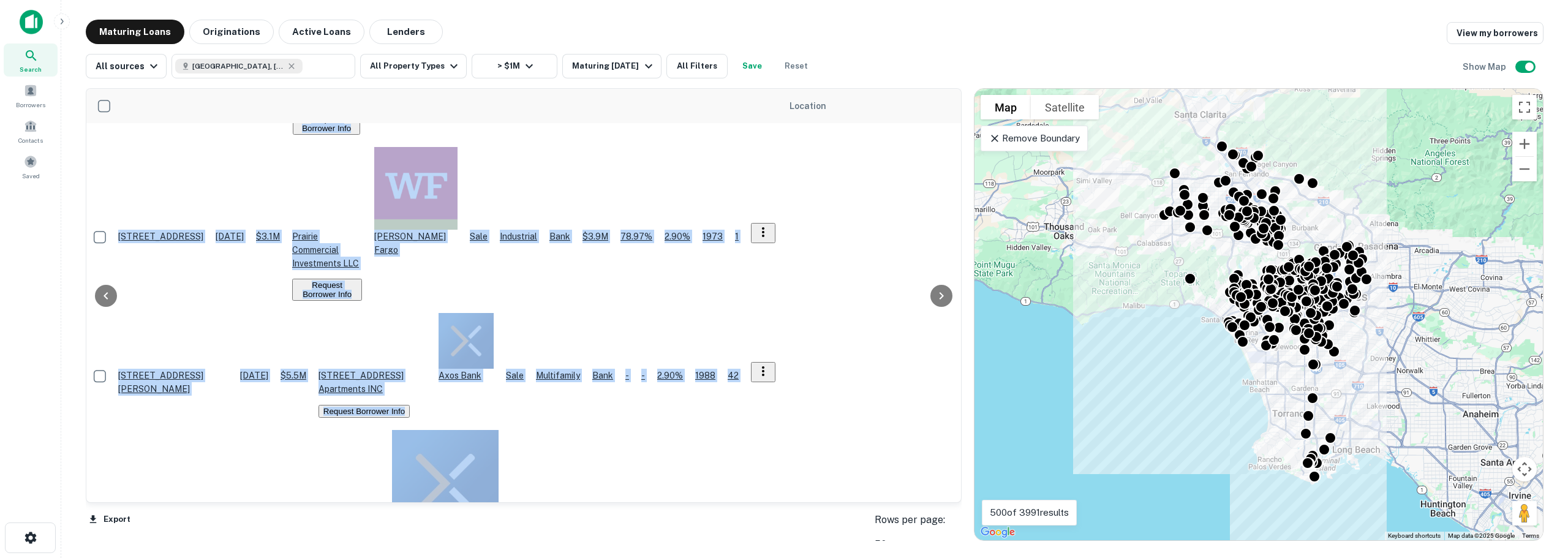
scroll to position [1750, 47]
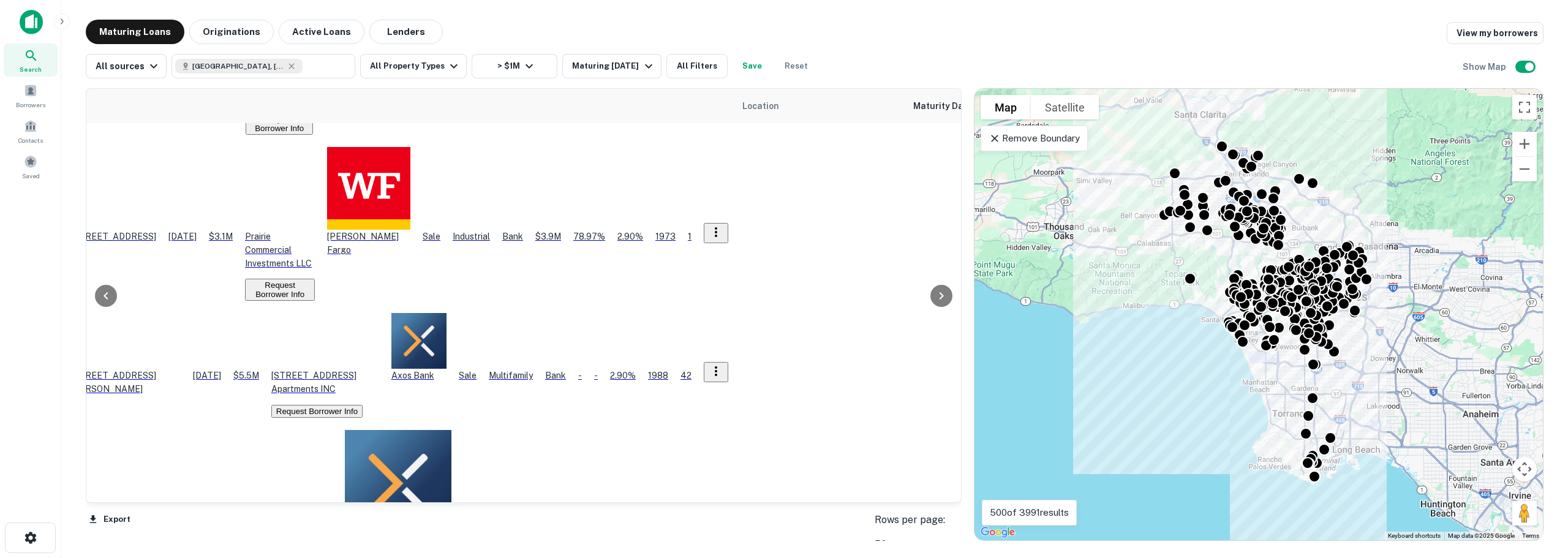
drag, startPoint x: 952, startPoint y: 454, endPoint x: 936, endPoint y: 218, distance: 236.5
click at [914, 218] on div at bounding box center [941, 296] width 25 height 413
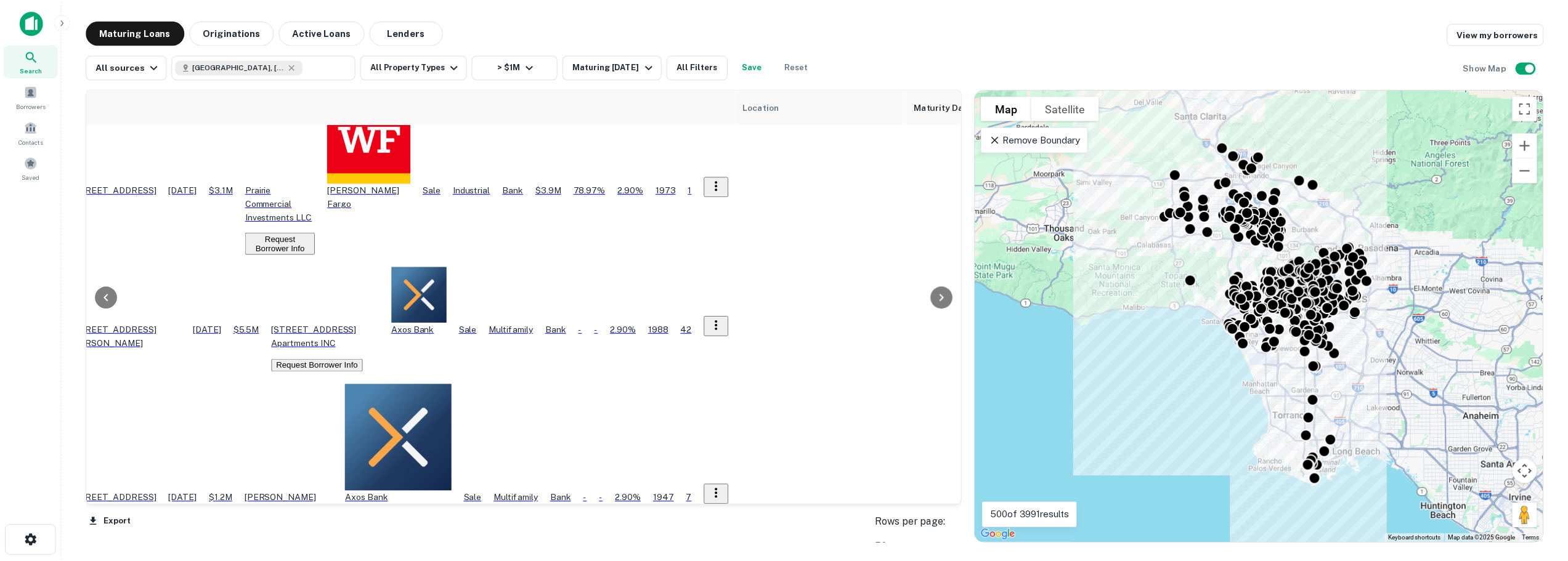
scroll to position [1811, 47]
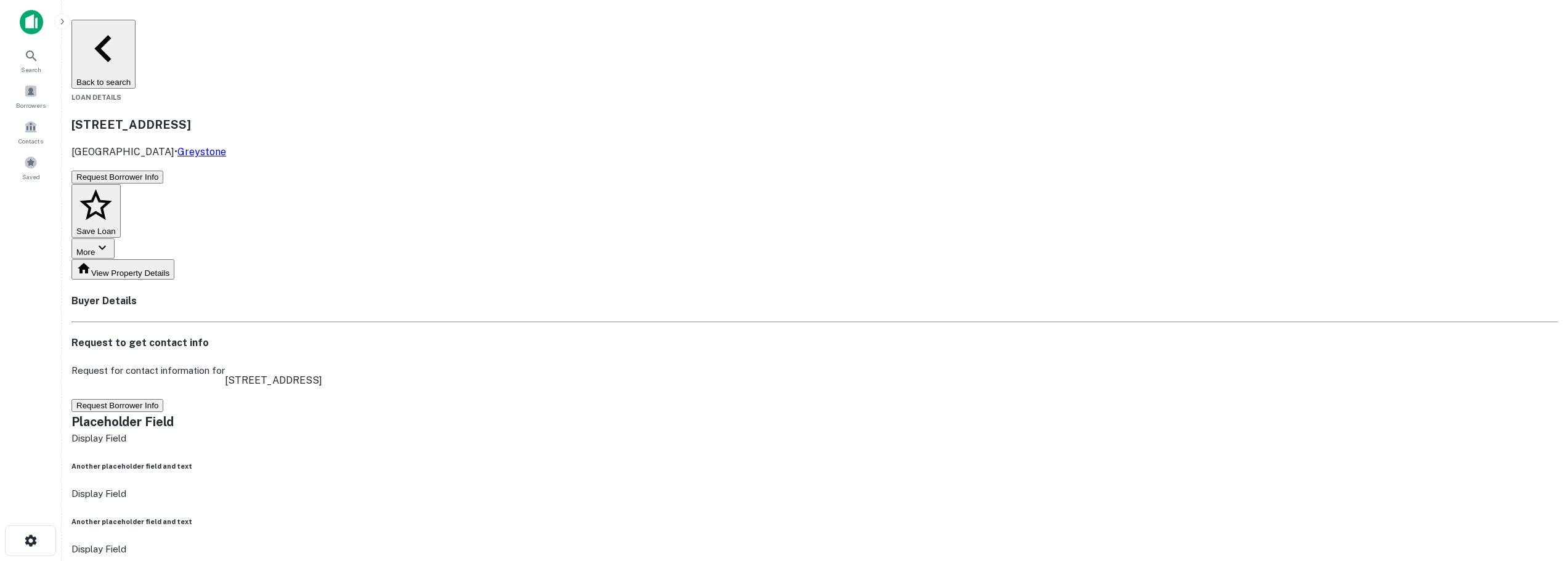
click at [163, 399] on button "Request Borrower Info" at bounding box center [117, 405] width 92 height 13
click at [37, 22] on img at bounding box center [31, 22] width 23 height 25
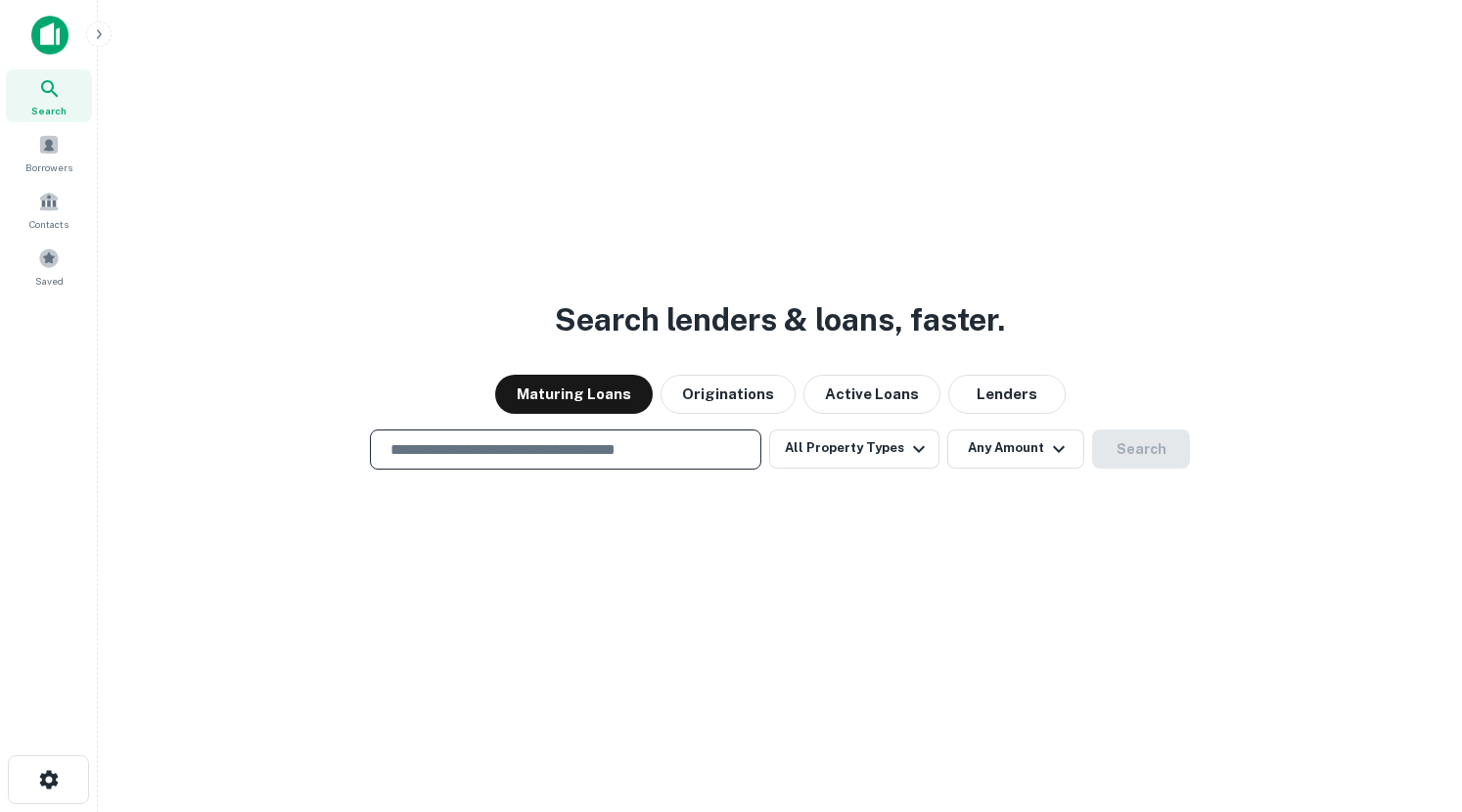
click at [484, 450] on input "text" at bounding box center [564, 449] width 373 height 23
click at [595, 444] on input "text" at bounding box center [564, 449] width 373 height 23
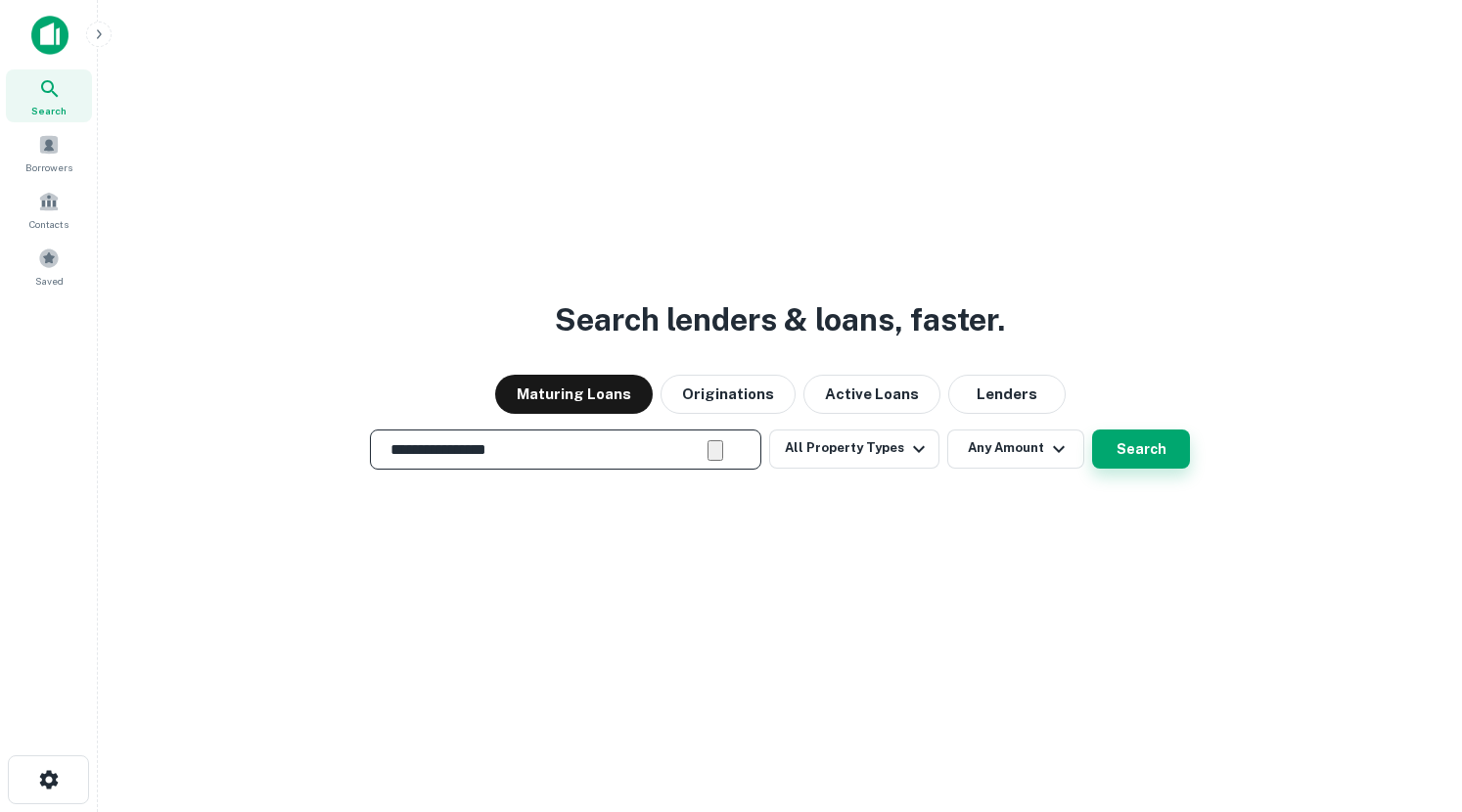
type input "**********"
click at [1157, 461] on button "Search" at bounding box center [1142, 449] width 98 height 39
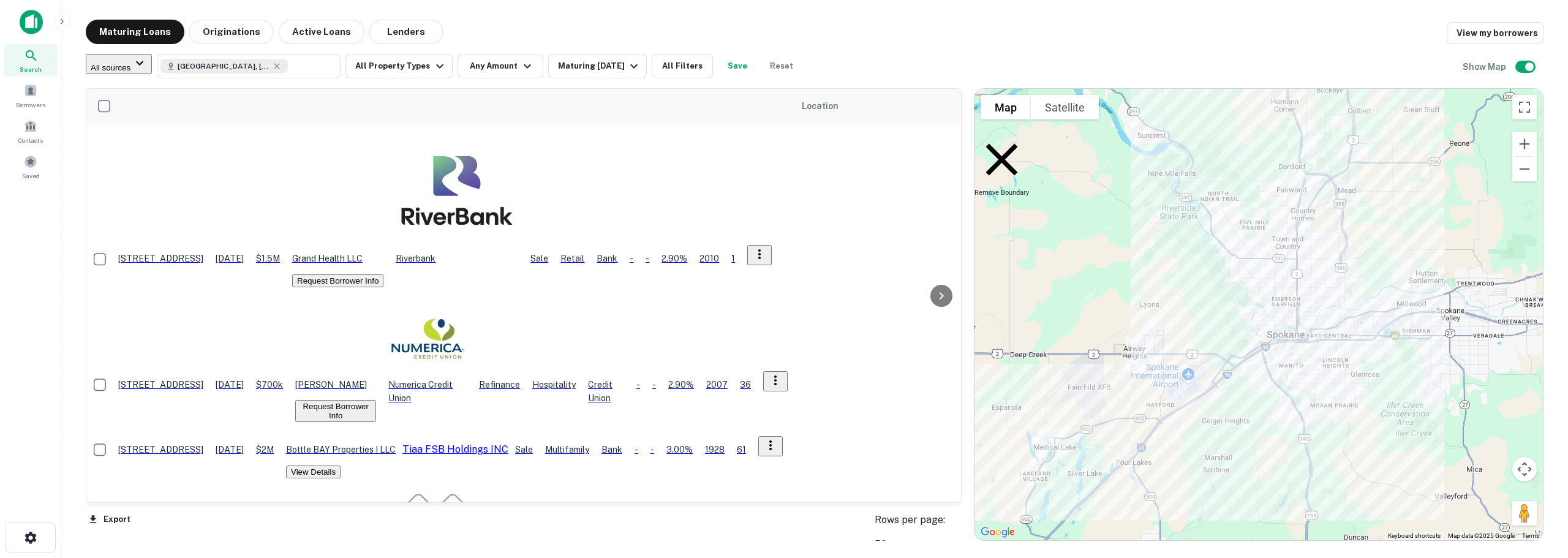
click at [36, 270] on div "Search Borrowers Contacts Saved" at bounding box center [30, 260] width 61 height 520
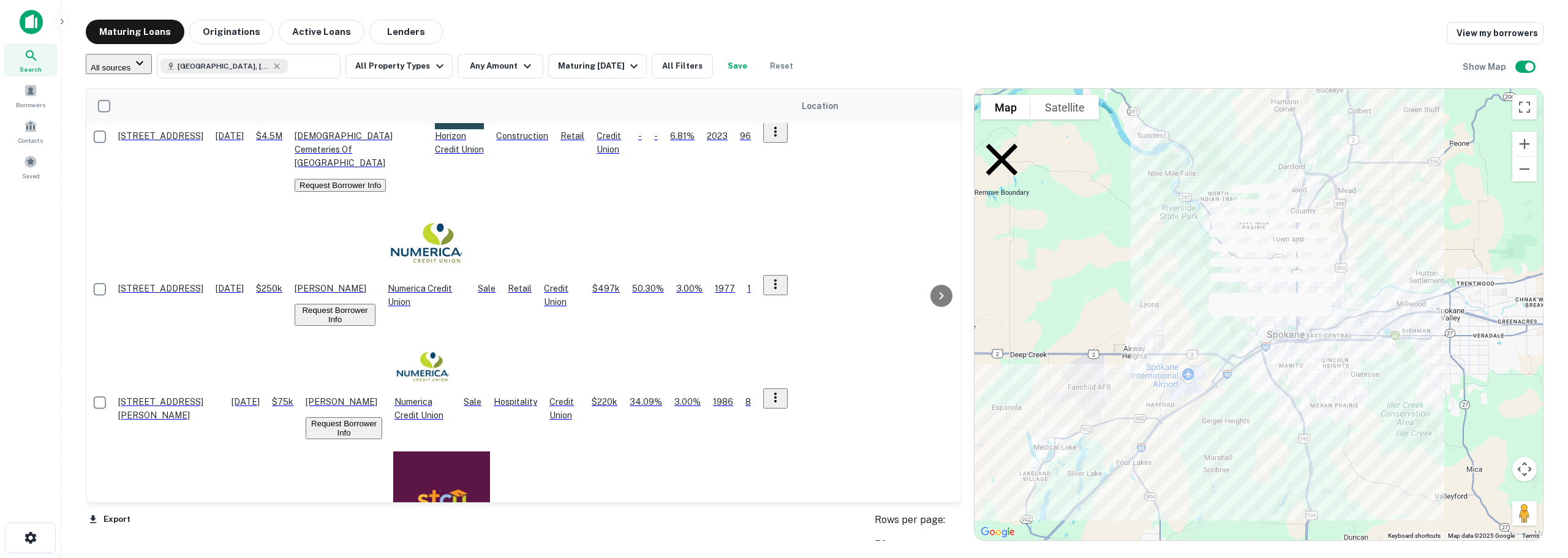
scroll to position [1225, 0]
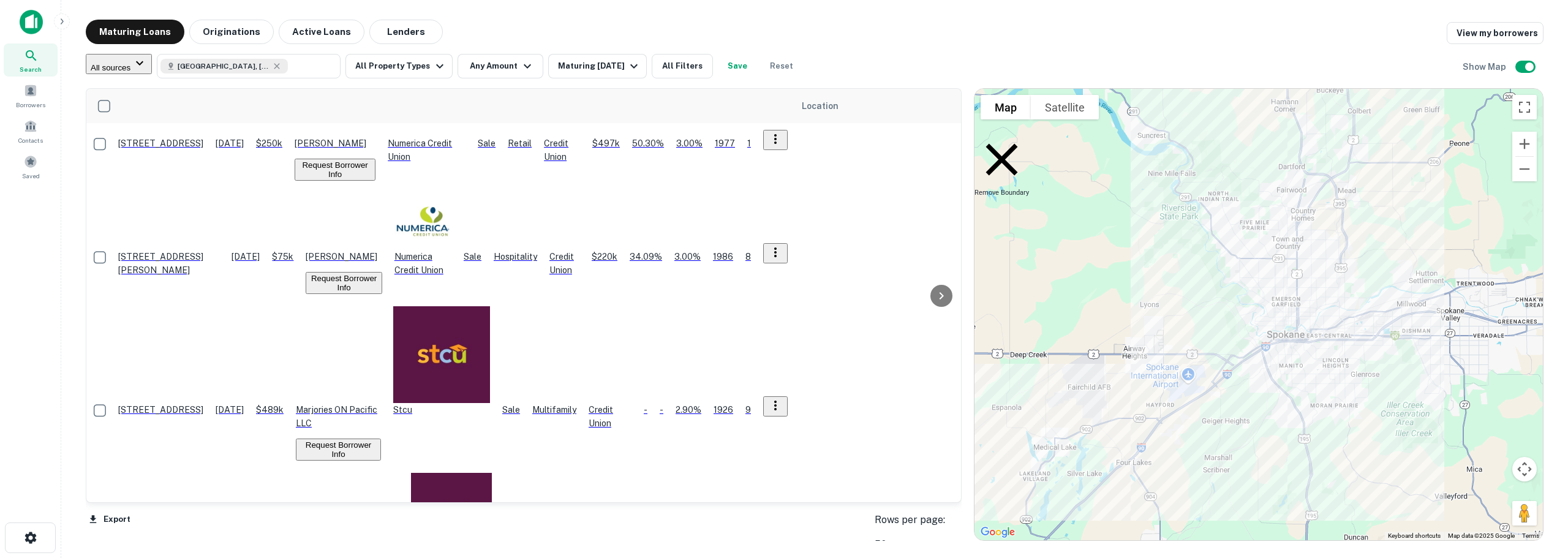
click at [2, 359] on div "Search Borrowers Contacts Saved" at bounding box center [30, 260] width 61 height 520
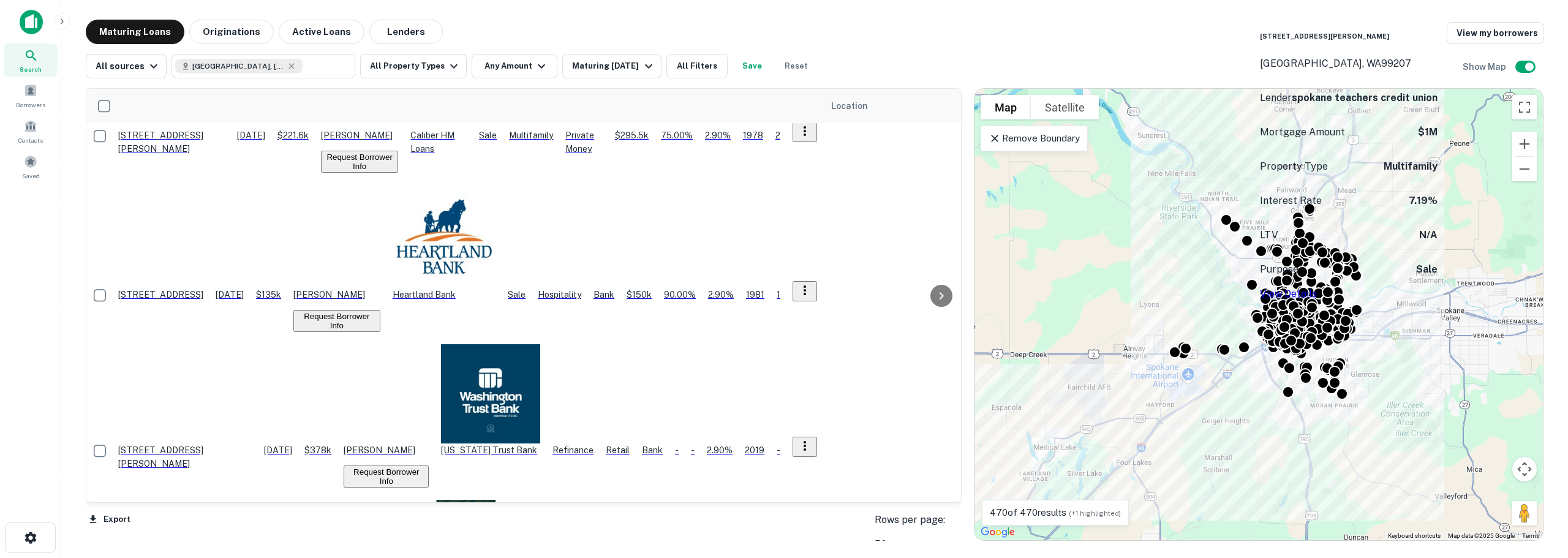
scroll to position [226, 0]
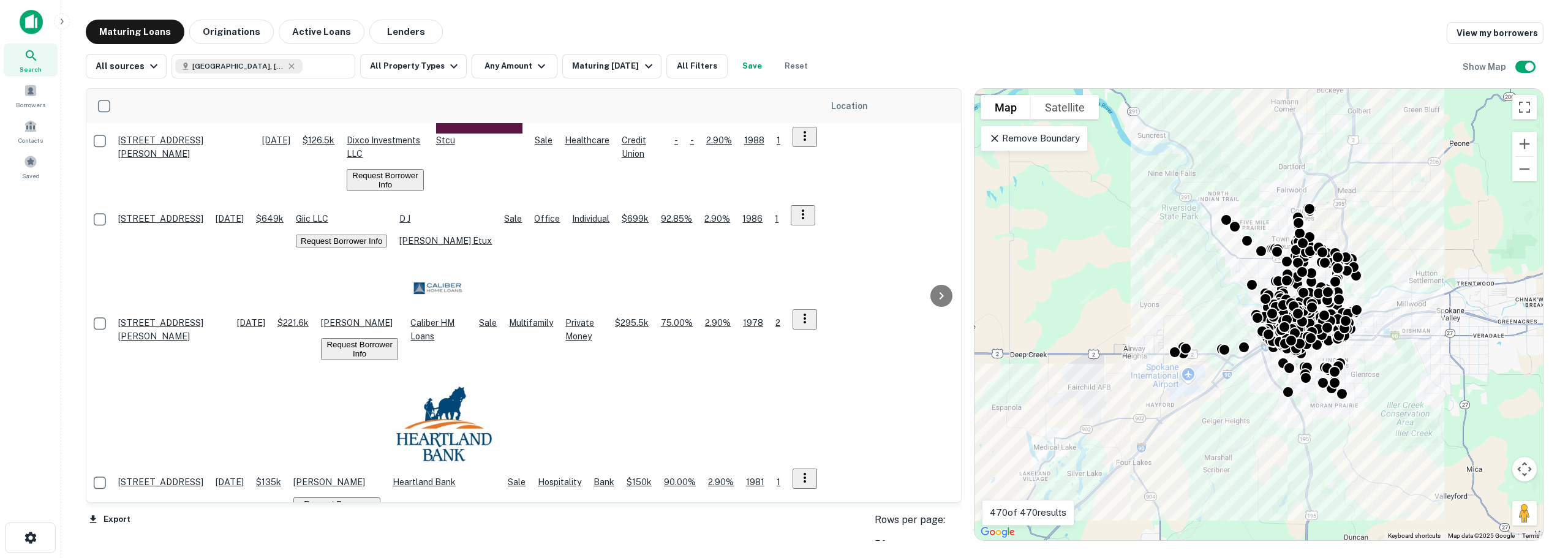
click at [0, 305] on div "Search Borrowers Contacts Saved" at bounding box center [30, 260] width 61 height 520
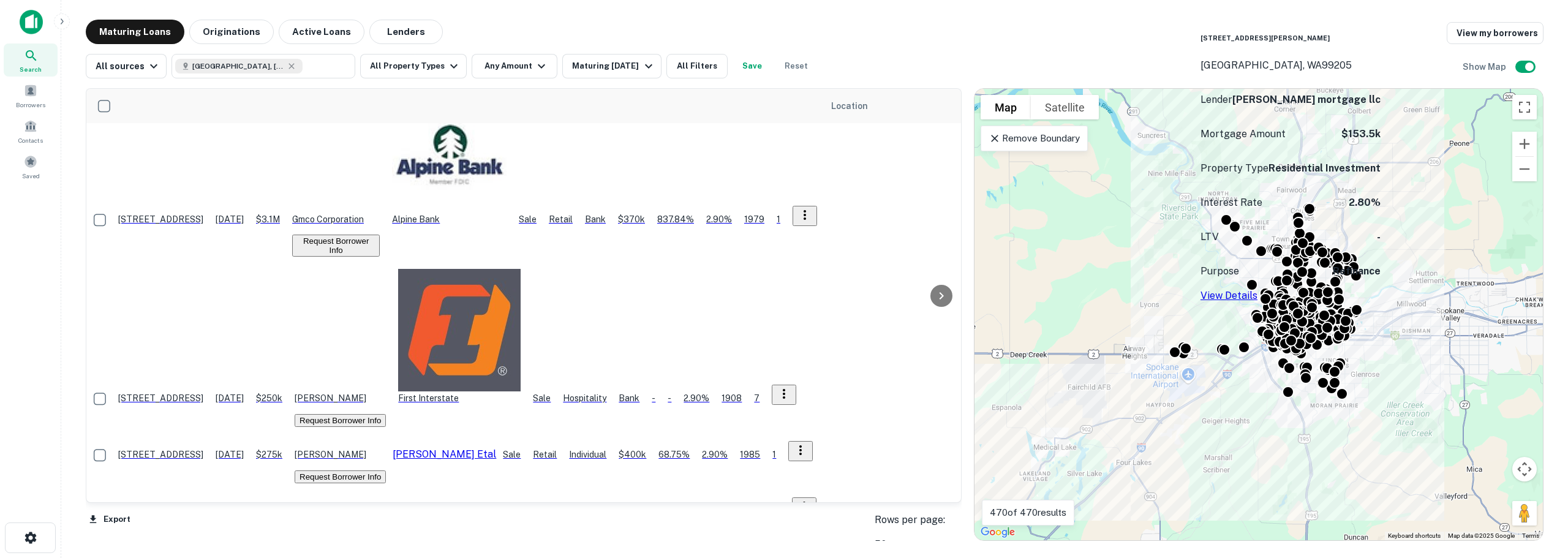
scroll to position [1695, 0]
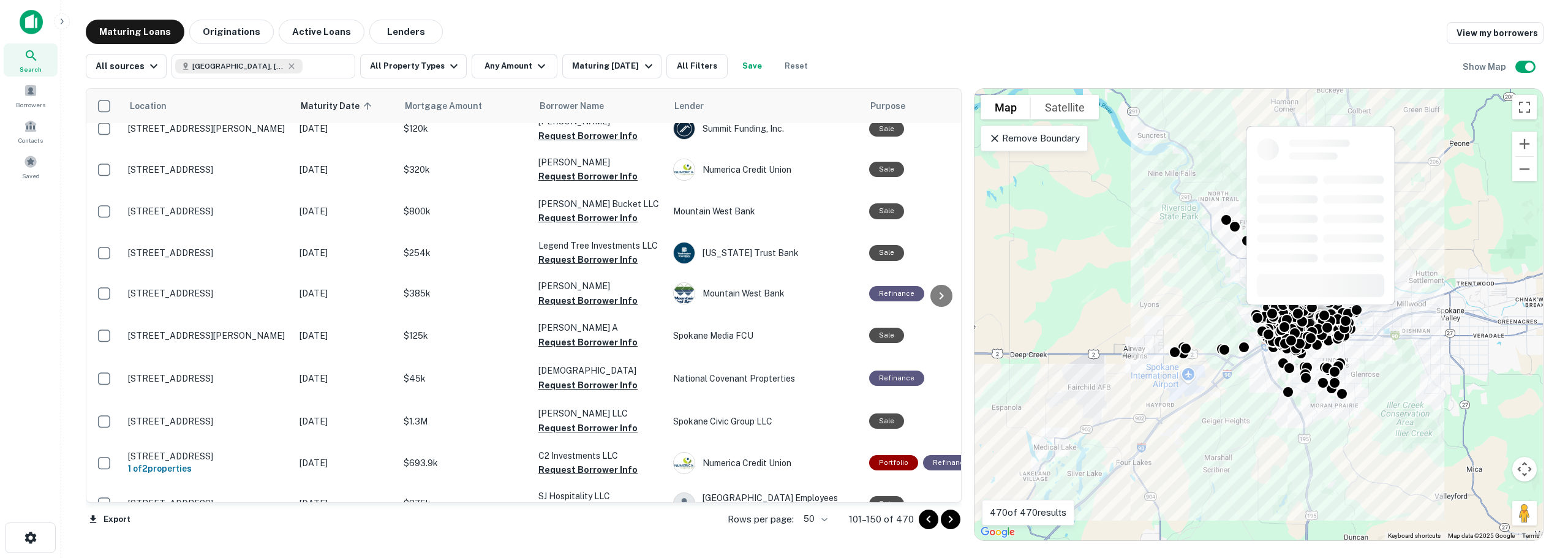
scroll to position [1773, 0]
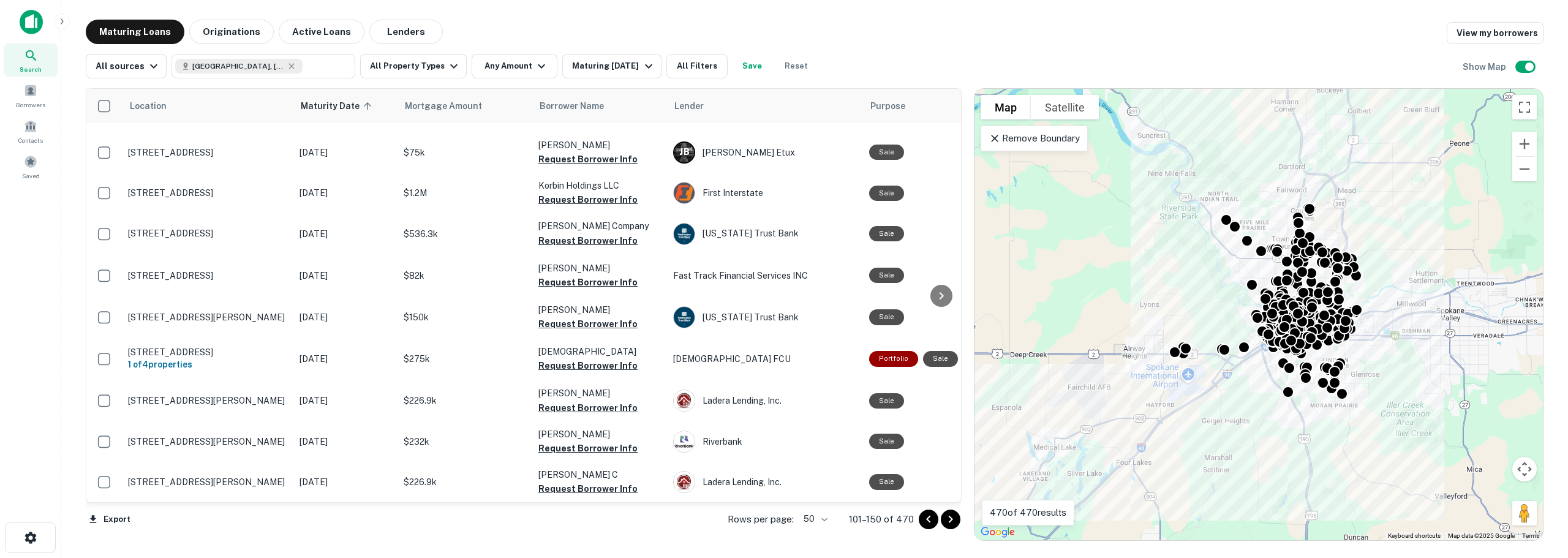
click at [914, 508] on icon "Go to next page" at bounding box center [950, 519] width 15 height 15
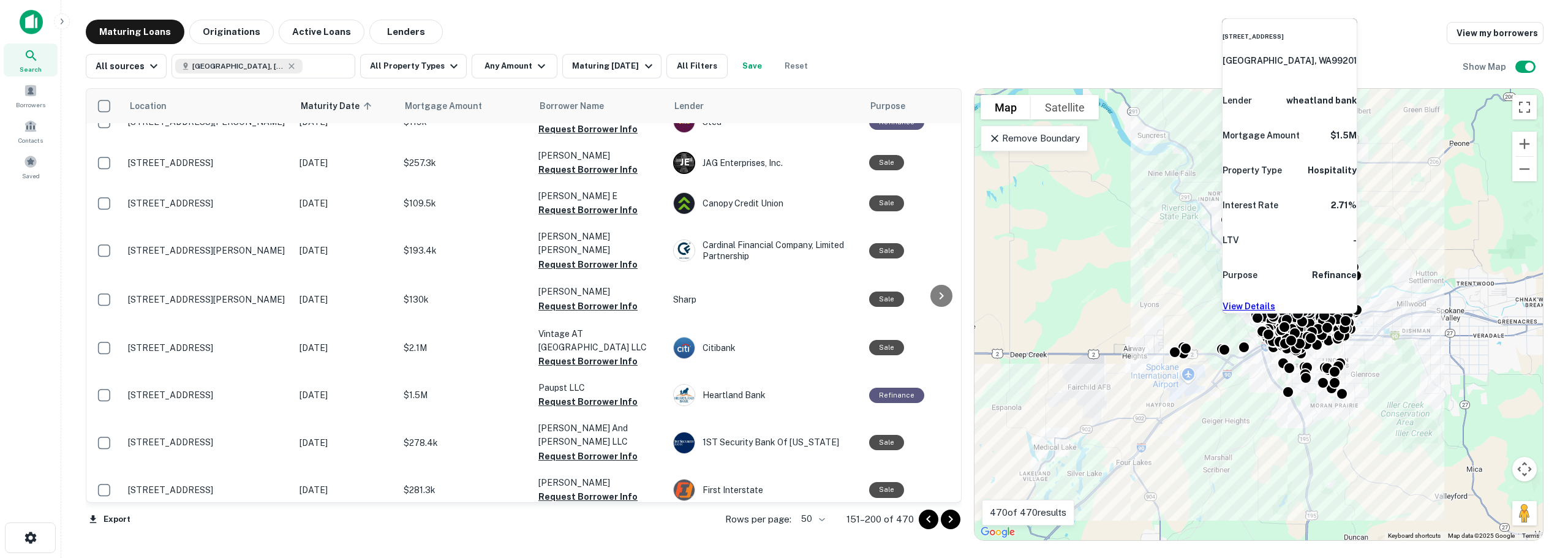
scroll to position [1718, 0]
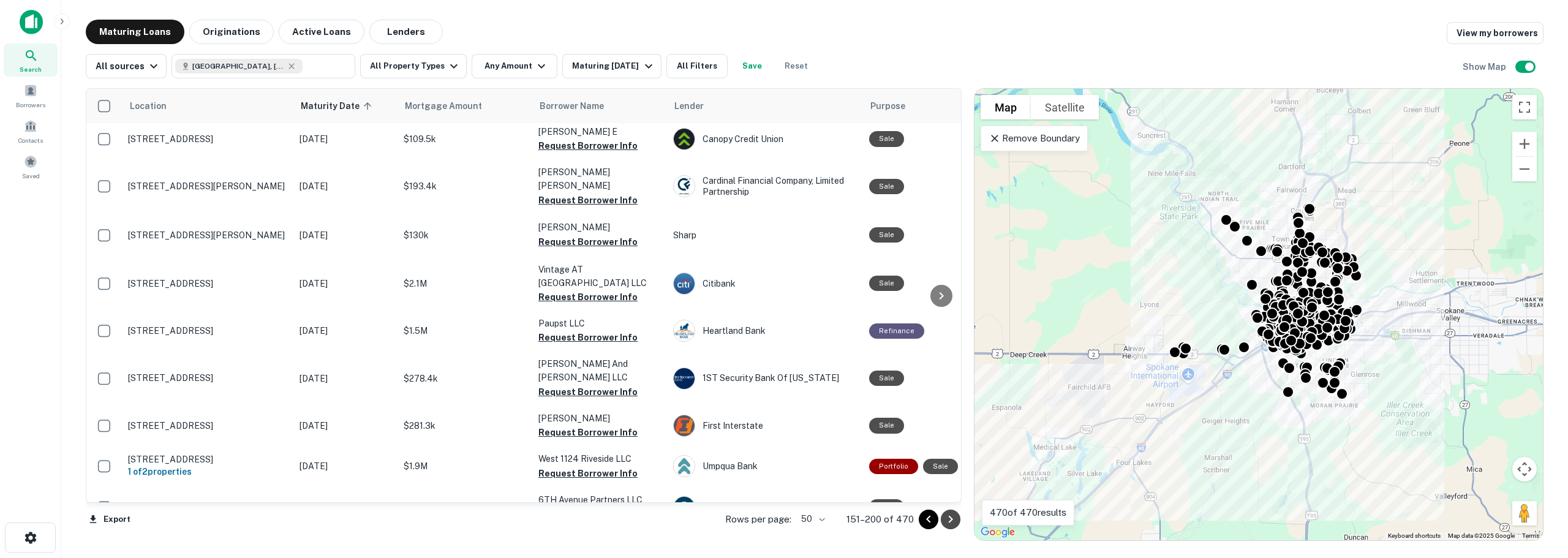
click at [914, 508] on icon "Go to next page" at bounding box center [950, 519] width 15 height 15
